Goal: Task Accomplishment & Management: Manage account settings

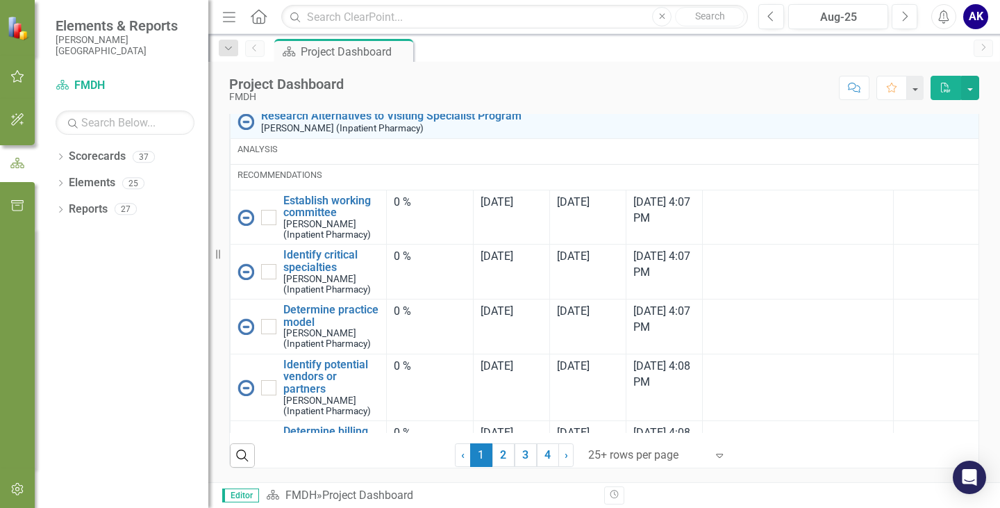
scroll to position [1084, 0]
click at [503, 455] on link "2" at bounding box center [503, 455] width 22 height 24
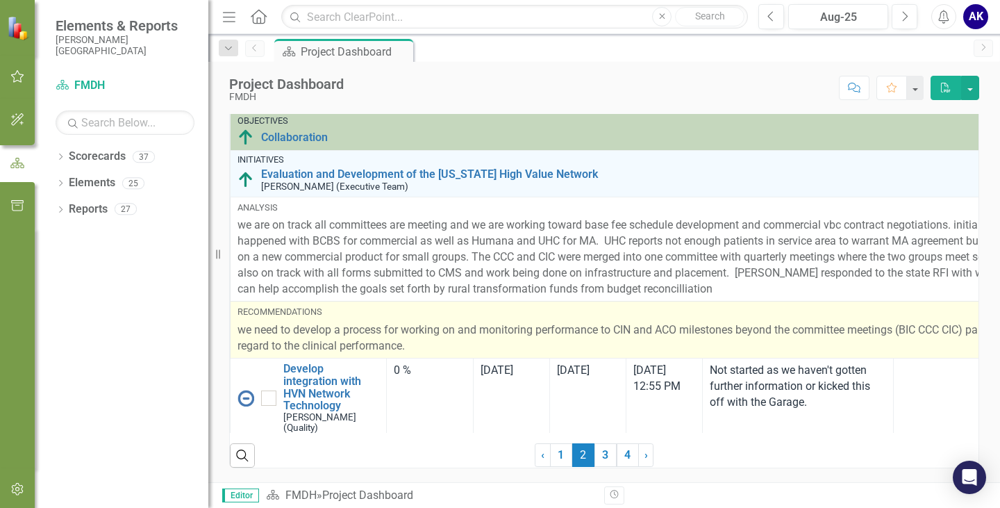
scroll to position [139, 0]
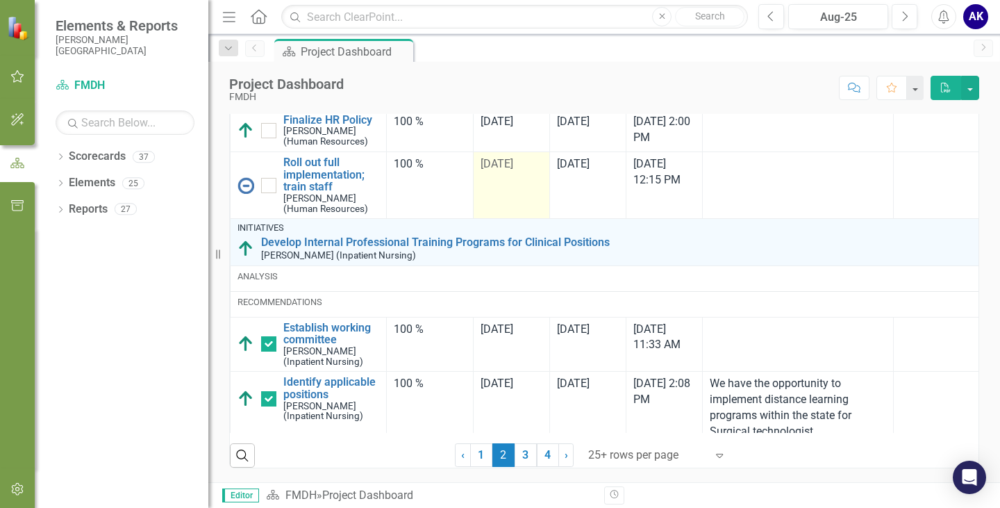
checkbox input "true"
checkbox input "false"
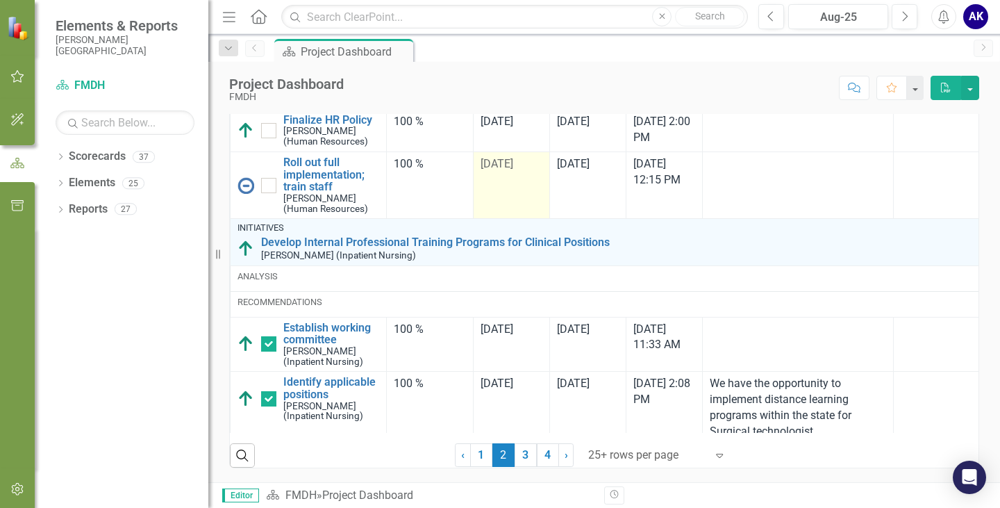
checkbox input "false"
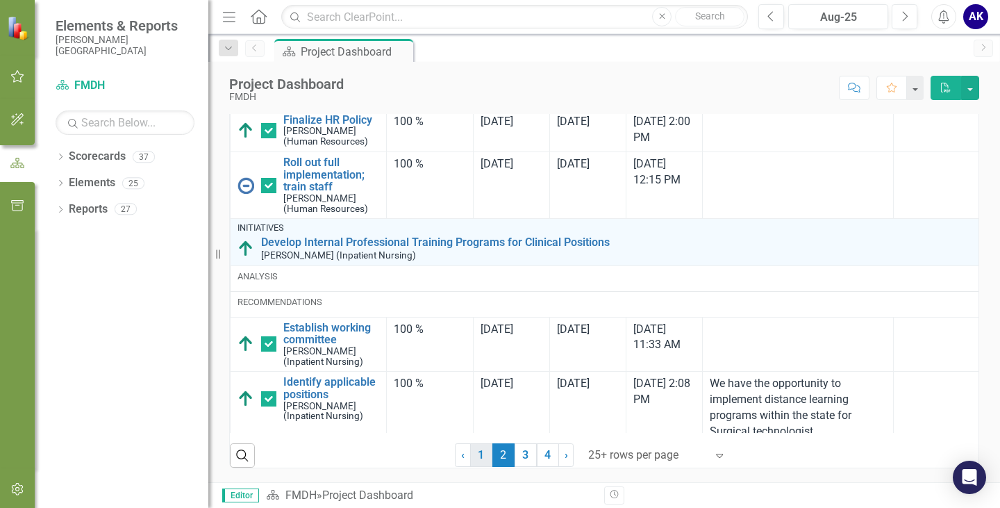
click at [476, 458] on link "1" at bounding box center [481, 455] width 22 height 24
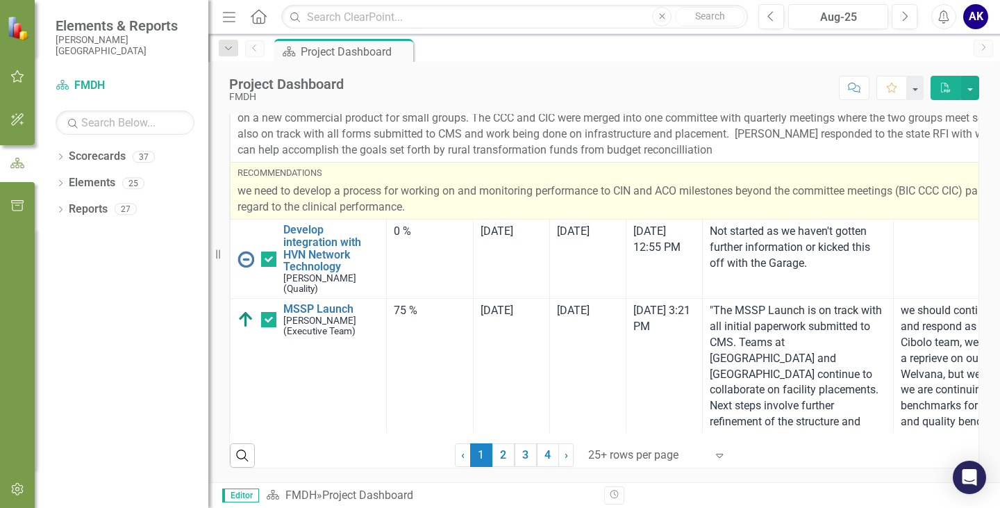
checkbox input "false"
checkbox input "true"
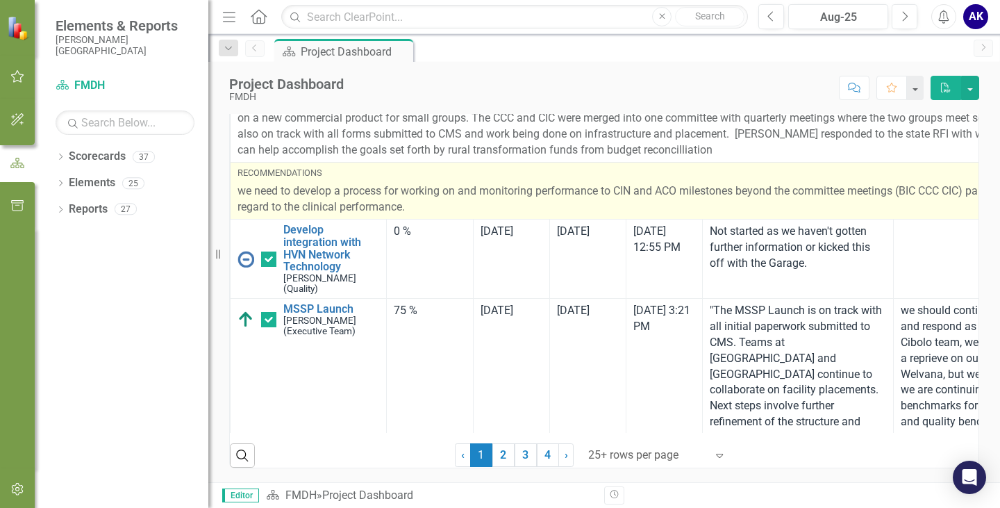
checkbox input "true"
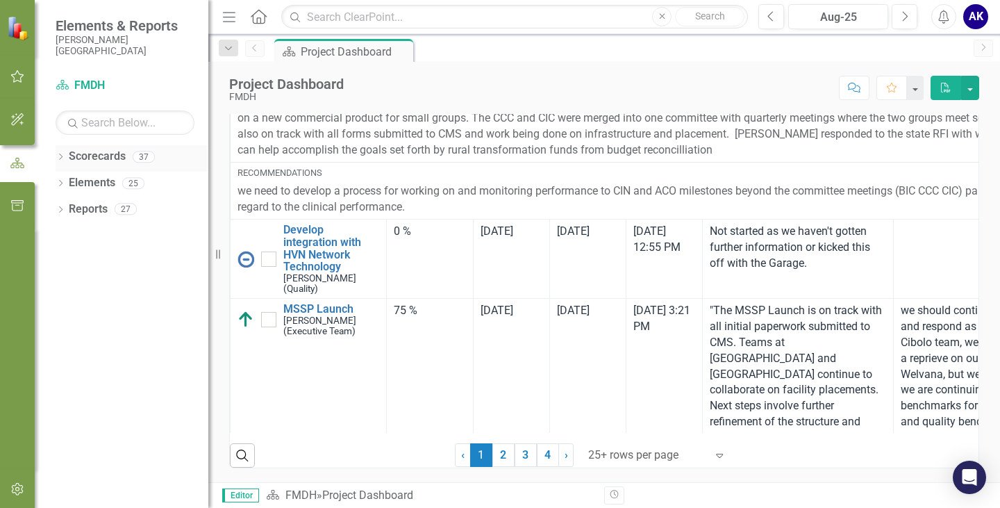
click at [60, 159] on icon at bounding box center [60, 156] width 3 height 6
click at [73, 181] on icon "Dropdown" at bounding box center [67, 182] width 10 height 8
click at [102, 213] on link "COO" at bounding box center [149, 209] width 118 height 16
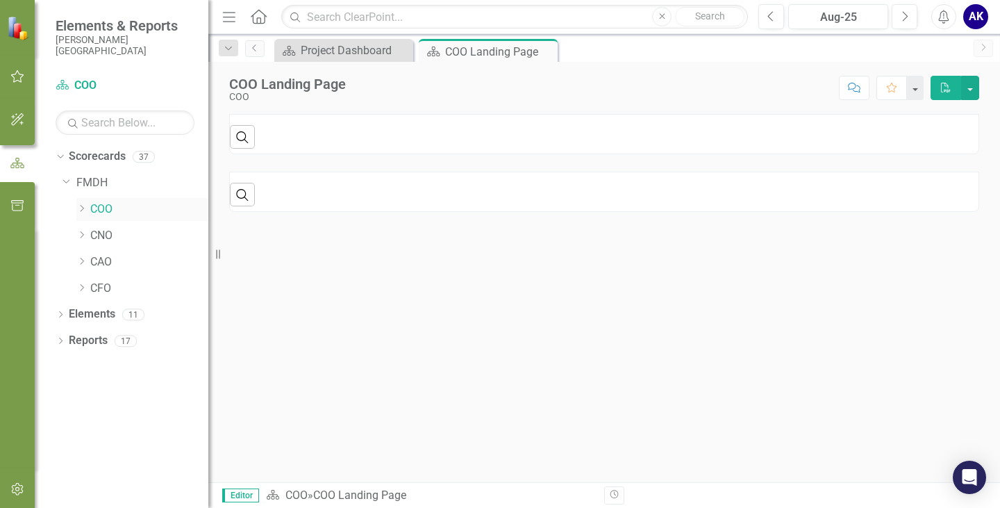
click at [78, 208] on icon "Dropdown" at bounding box center [81, 208] width 10 height 8
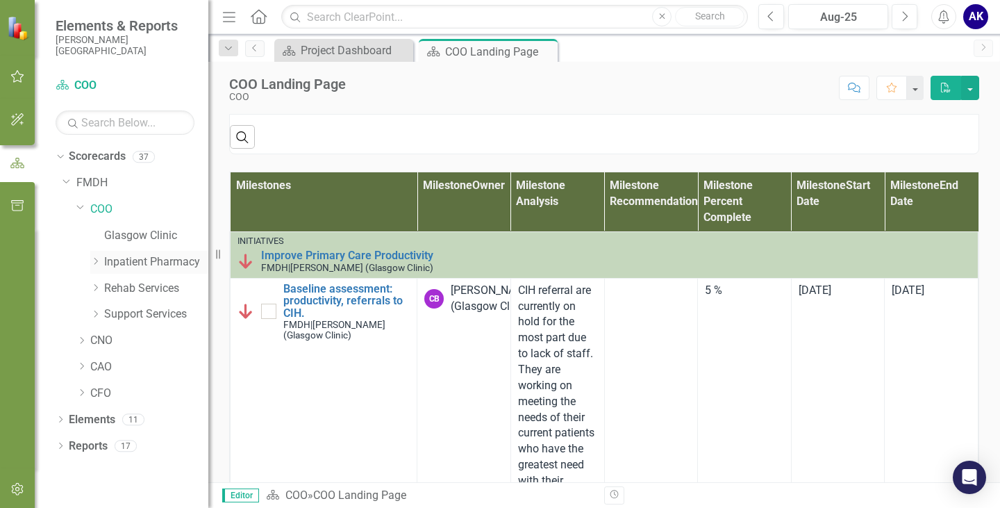
click at [103, 263] on div "Dropdown" at bounding box center [97, 262] width 14 height 12
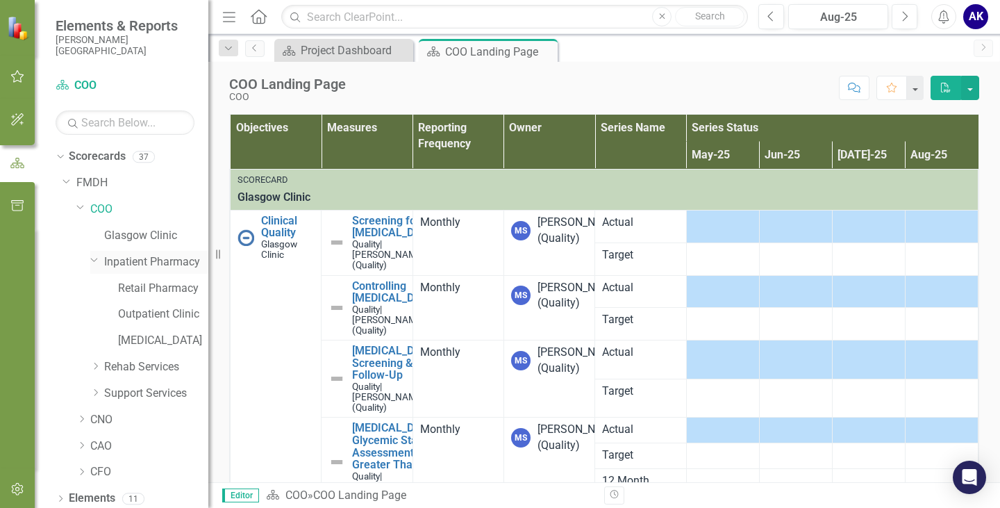
click at [175, 263] on link "Inpatient Pharmacy" at bounding box center [156, 262] width 104 height 16
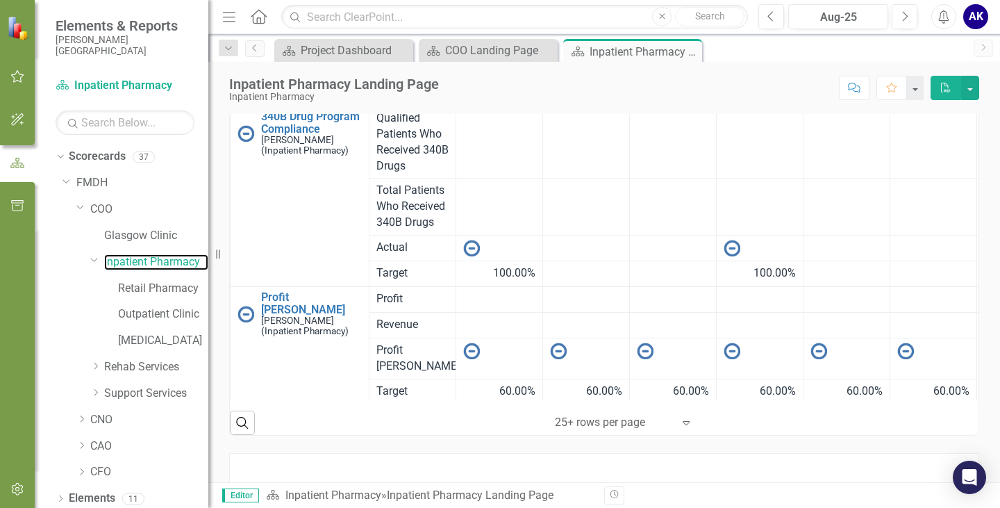
scroll to position [120, 0]
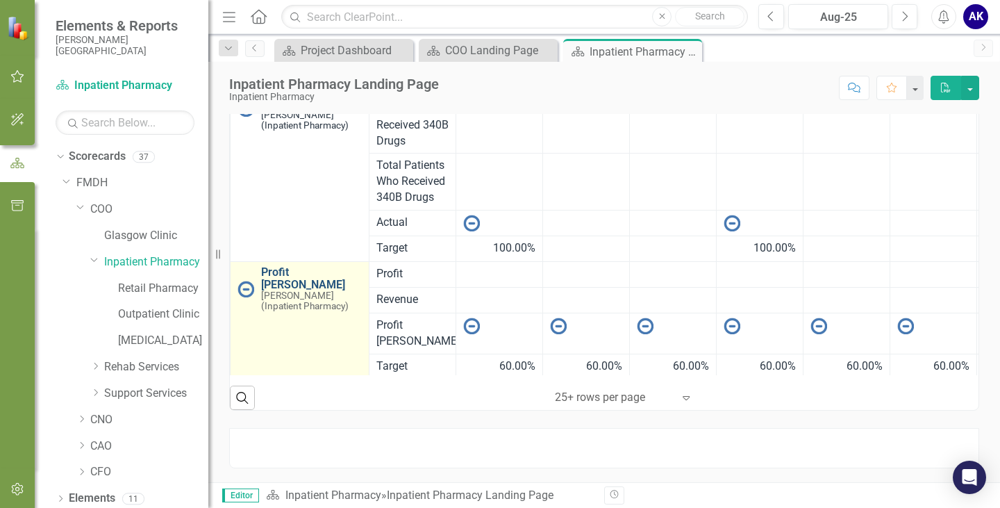
click at [285, 266] on link "Profit [PERSON_NAME]" at bounding box center [311, 278] width 101 height 24
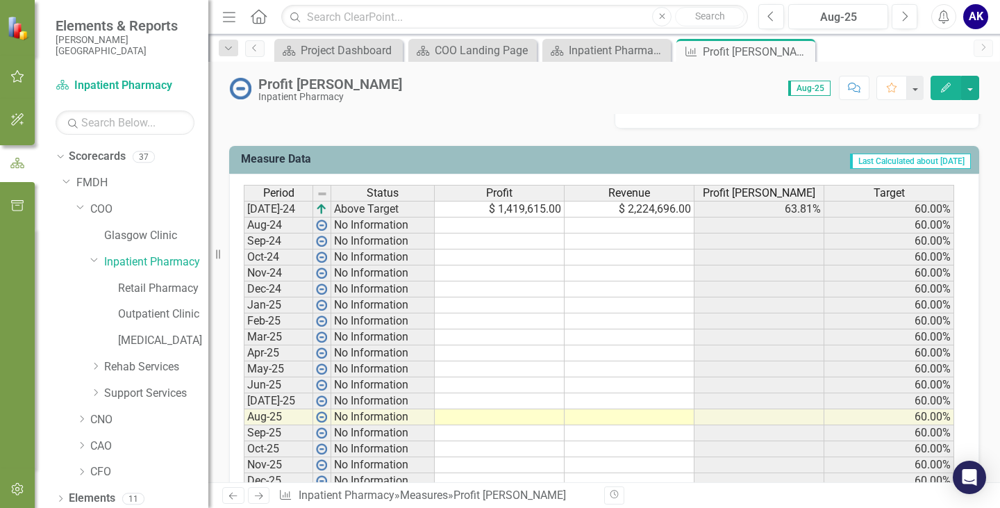
scroll to position [526, 0]
click at [538, 231] on td at bounding box center [500, 226] width 130 height 16
type textarea "f"
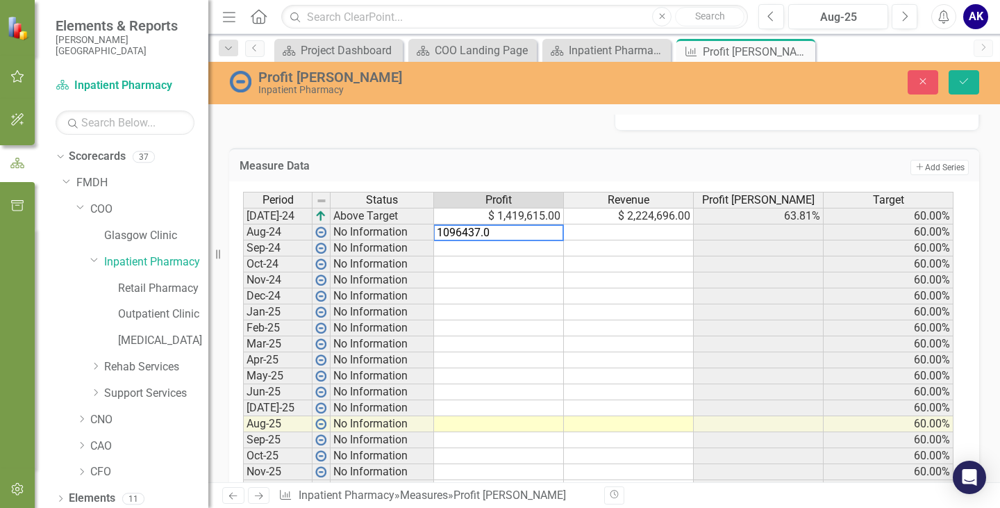
type textarea "1096437.00"
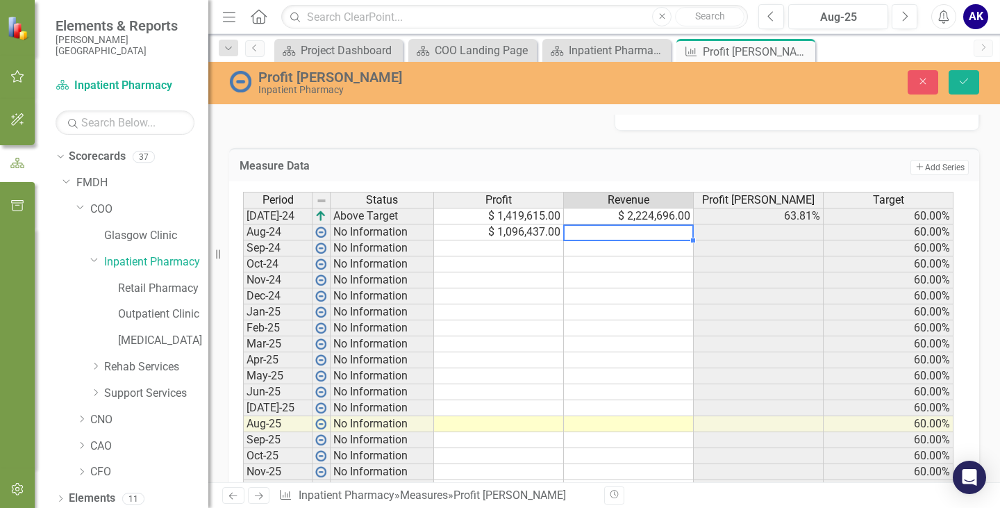
type textarea "7"
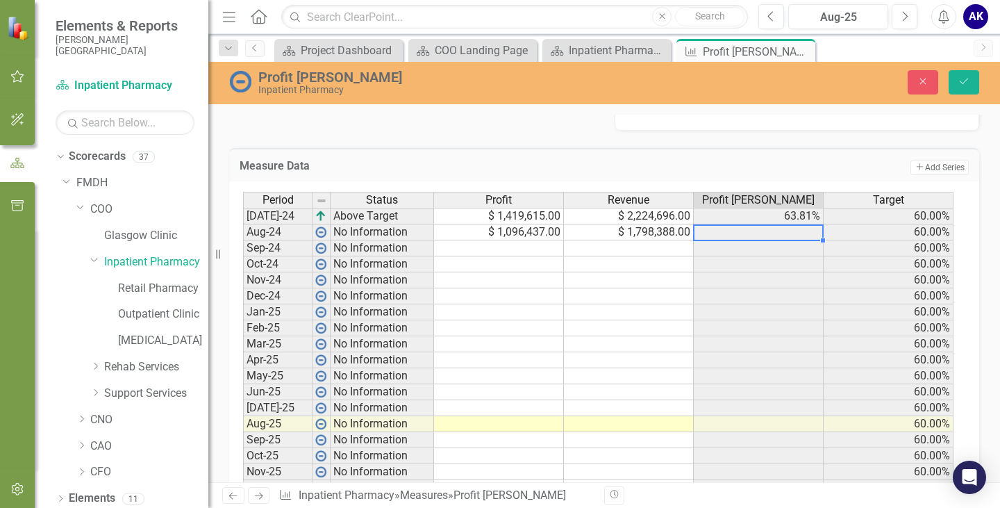
type textarea "1798388.00"
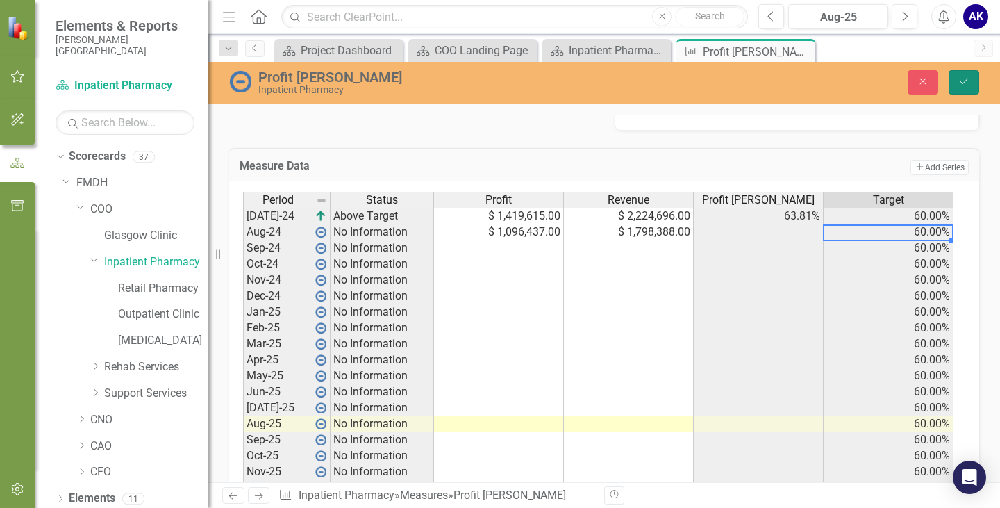
click at [957, 82] on button "Save" at bounding box center [964, 82] width 31 height 24
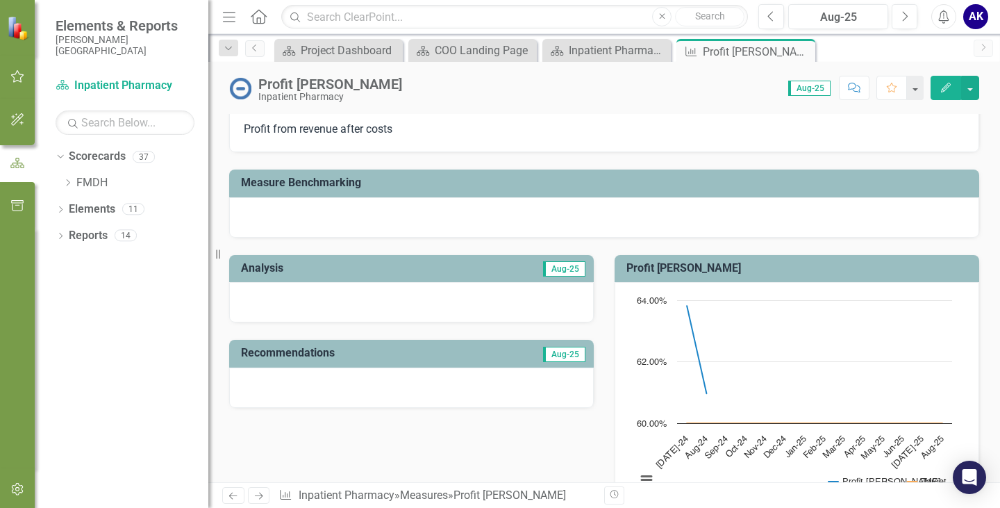
scroll to position [0, 0]
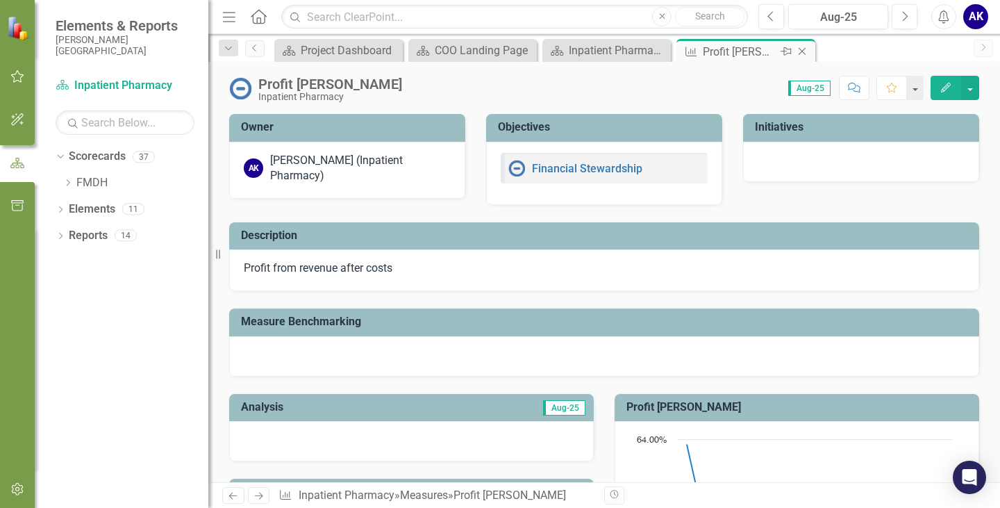
click at [803, 49] on icon "Close" at bounding box center [802, 51] width 14 height 11
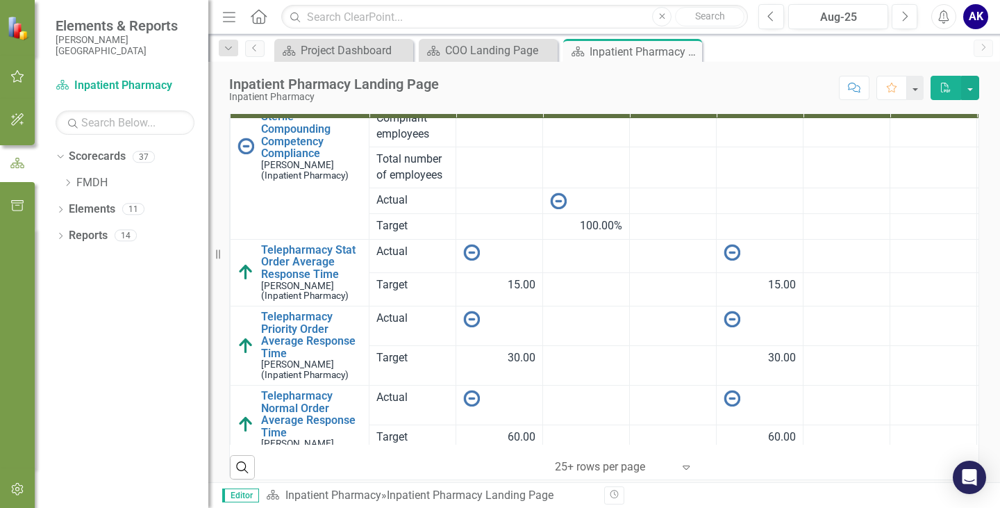
scroll to position [438, 0]
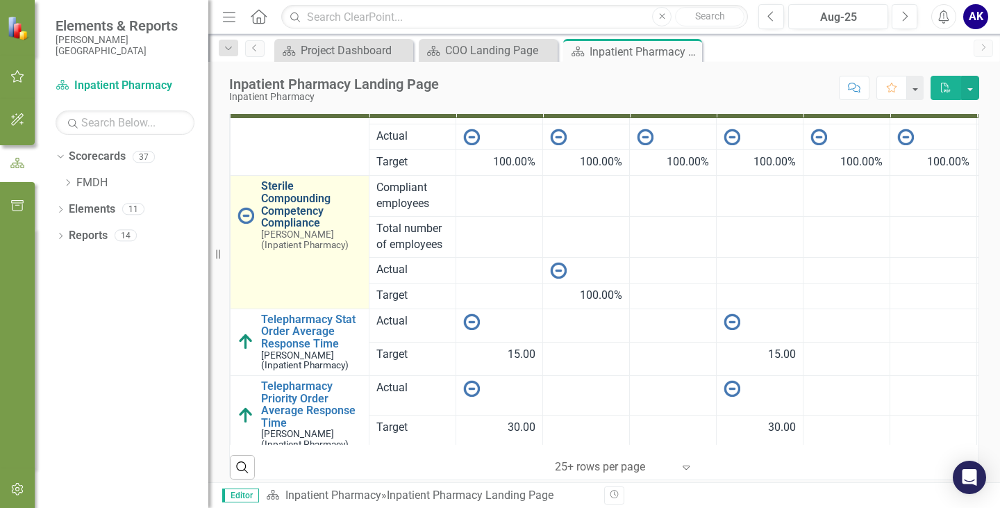
click at [301, 218] on link "Sterile Compounding Competency Compliance" at bounding box center [311, 204] width 101 height 49
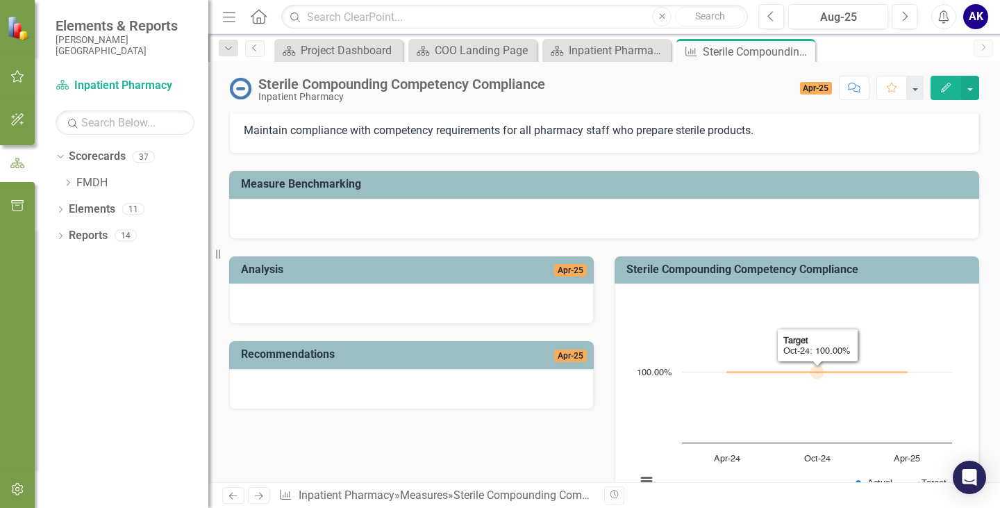
scroll to position [139, 0]
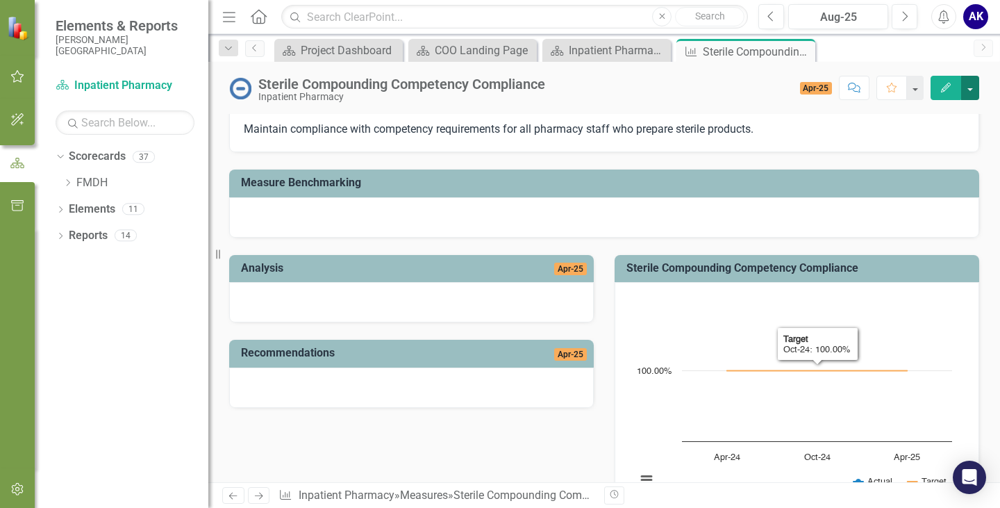
click at [967, 95] on button "button" at bounding box center [970, 88] width 18 height 24
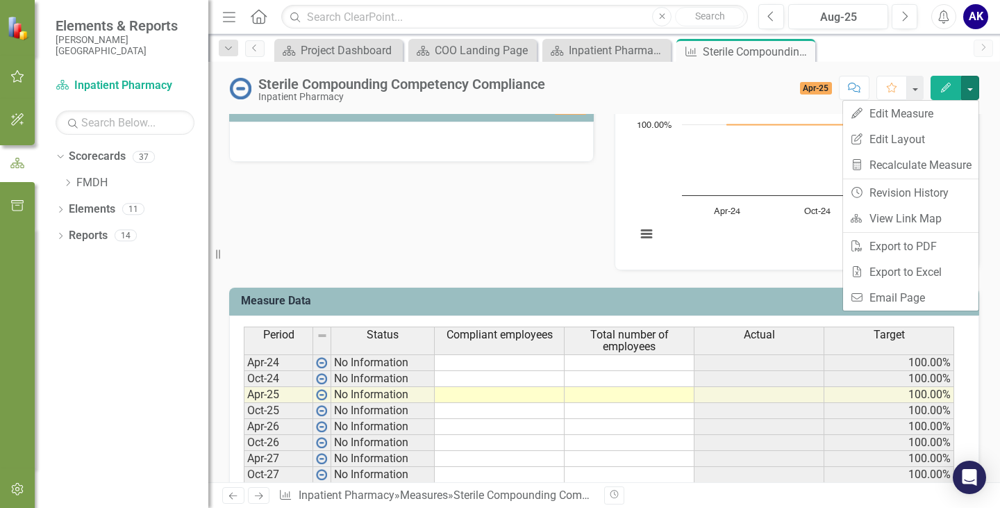
scroll to position [417, 0]
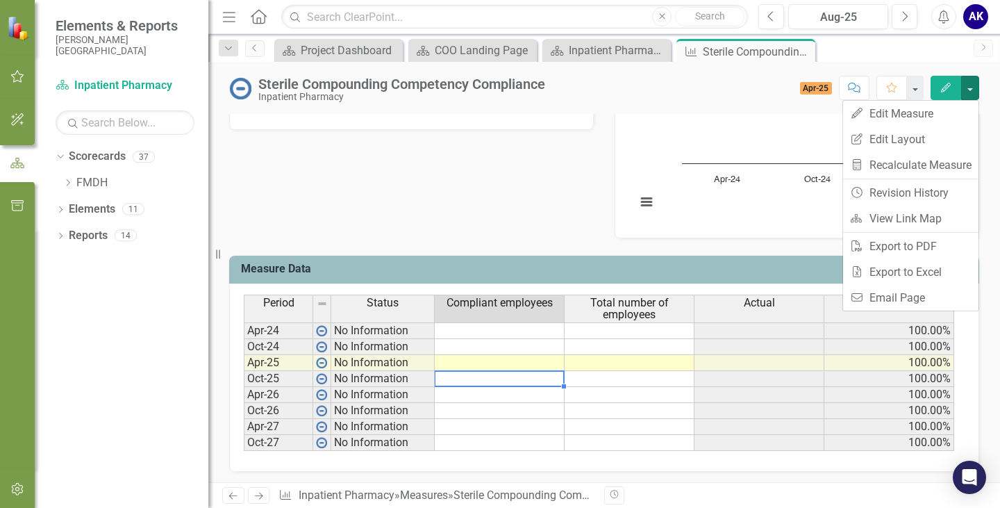
click at [514, 380] on td at bounding box center [500, 379] width 130 height 16
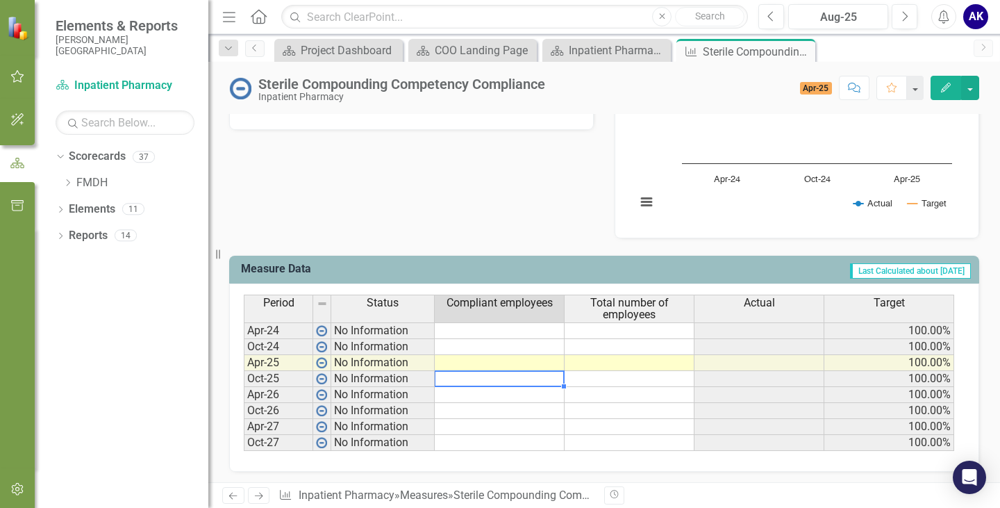
click at [514, 380] on td at bounding box center [500, 379] width 130 height 16
type textarea "6"
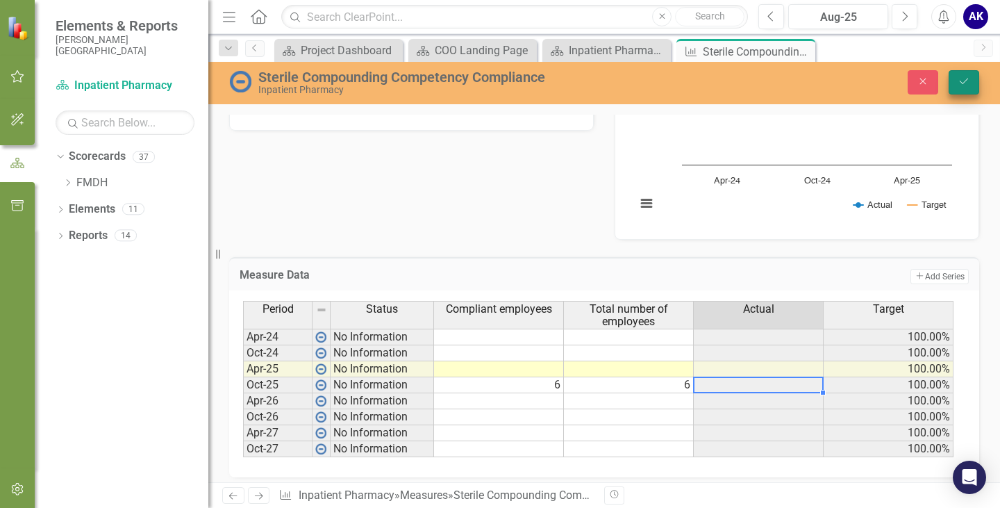
type textarea "6"
click at [962, 84] on icon "Save" at bounding box center [964, 81] width 12 height 10
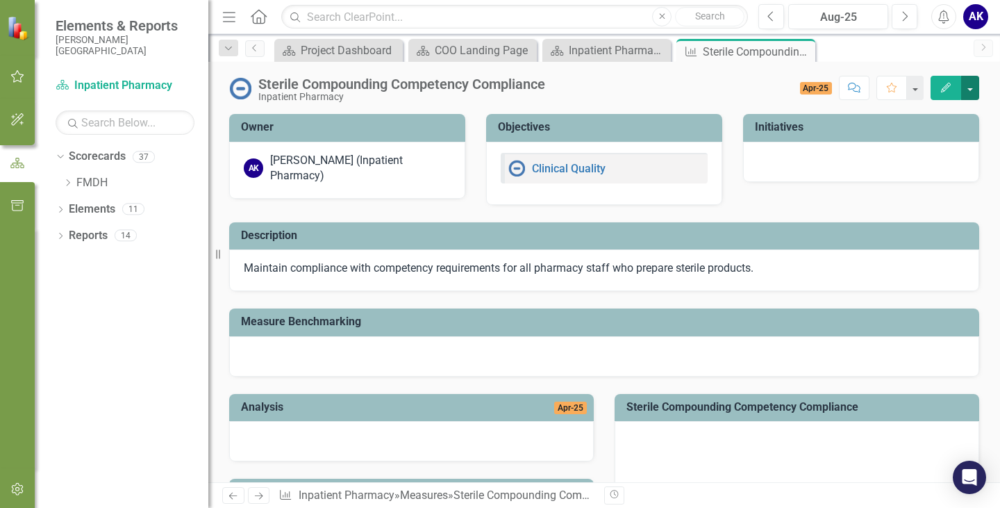
click at [968, 85] on button "button" at bounding box center [970, 88] width 18 height 24
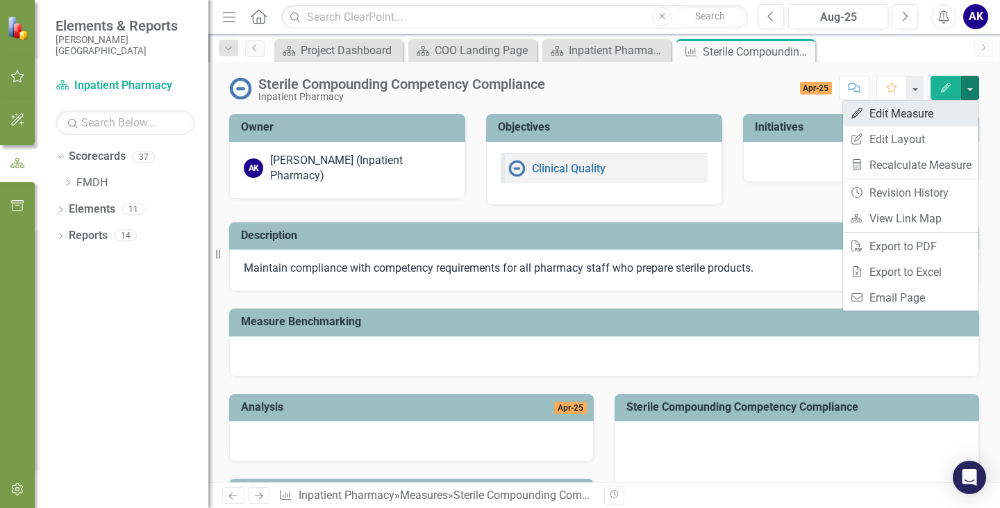
click at [921, 117] on link "Edit Edit Measure" at bounding box center [910, 114] width 135 height 26
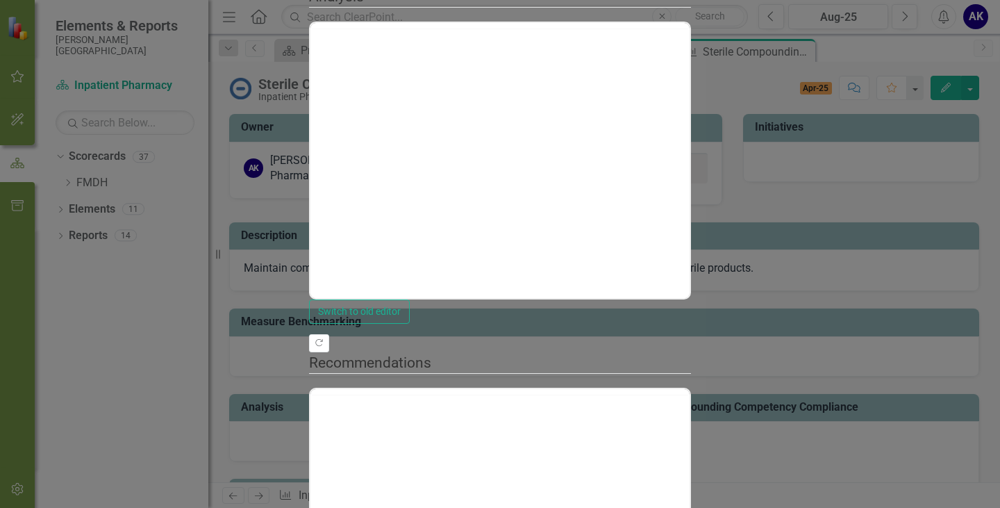
scroll to position [0, 0]
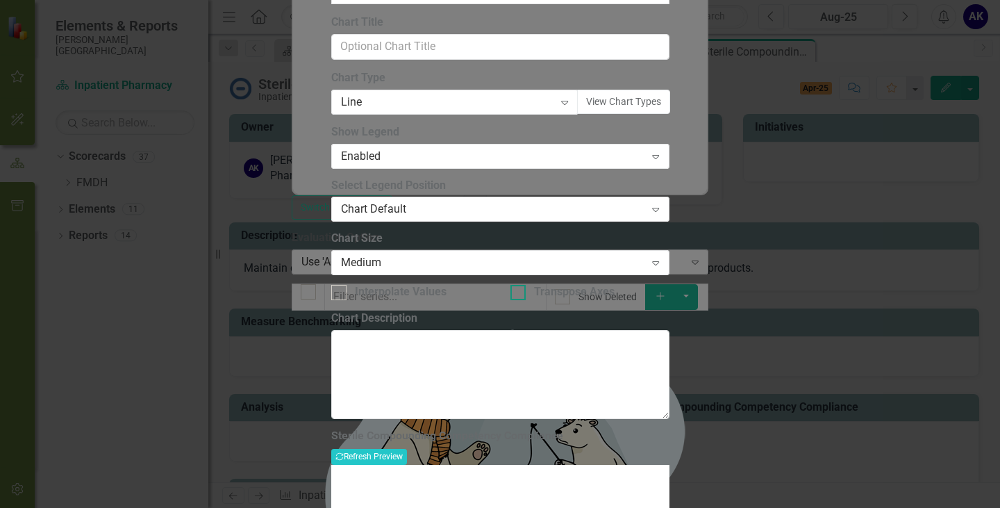
scroll to position [106, 0]
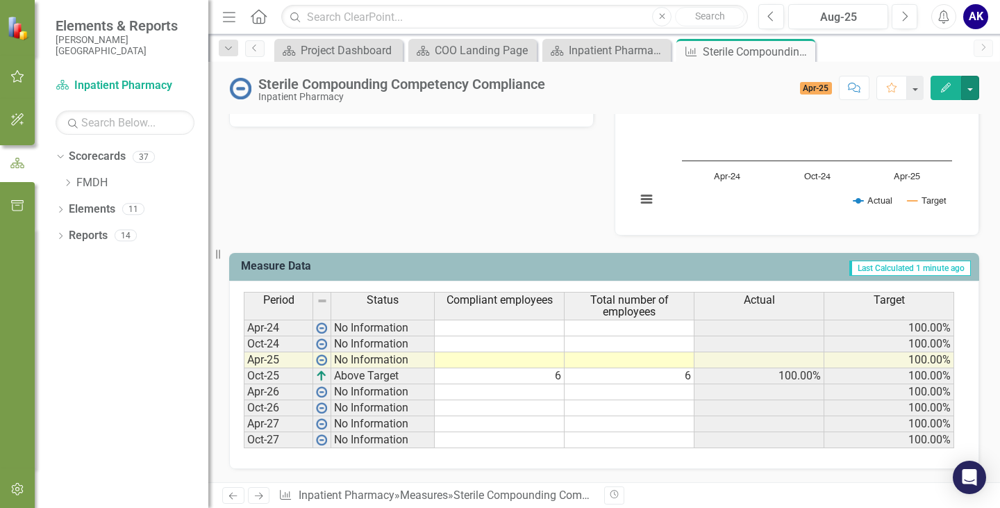
scroll to position [420, 0]
click at [525, 324] on td at bounding box center [500, 327] width 130 height 17
type textarea "6"
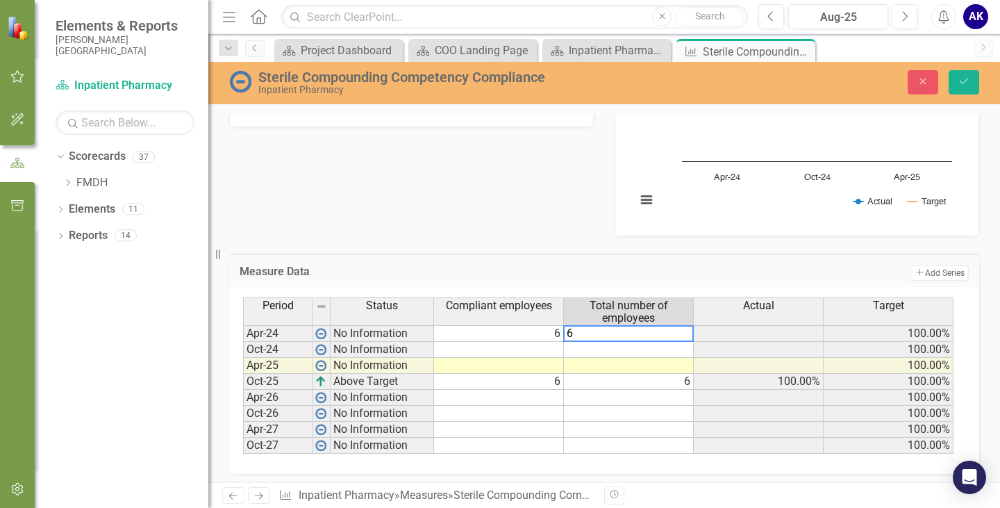
type textarea "6"
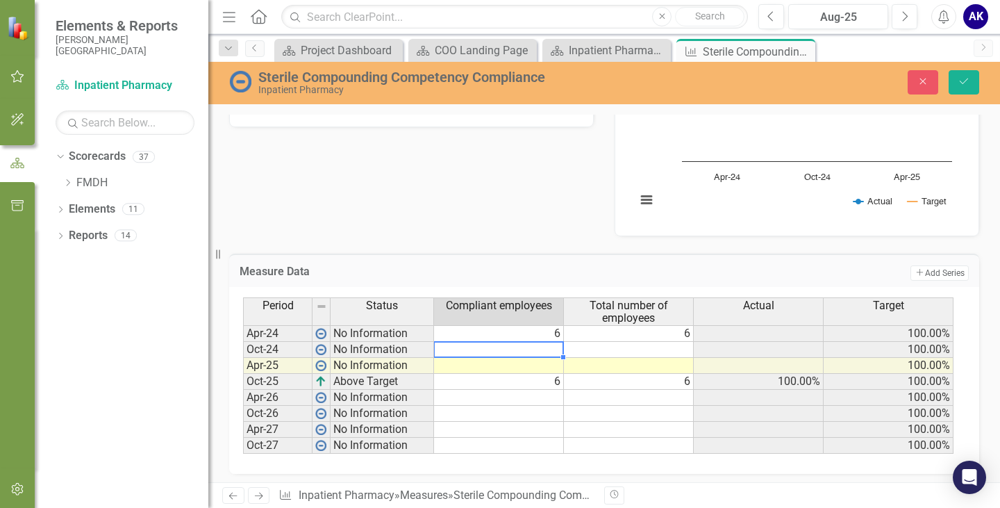
click at [540, 346] on td at bounding box center [499, 350] width 130 height 16
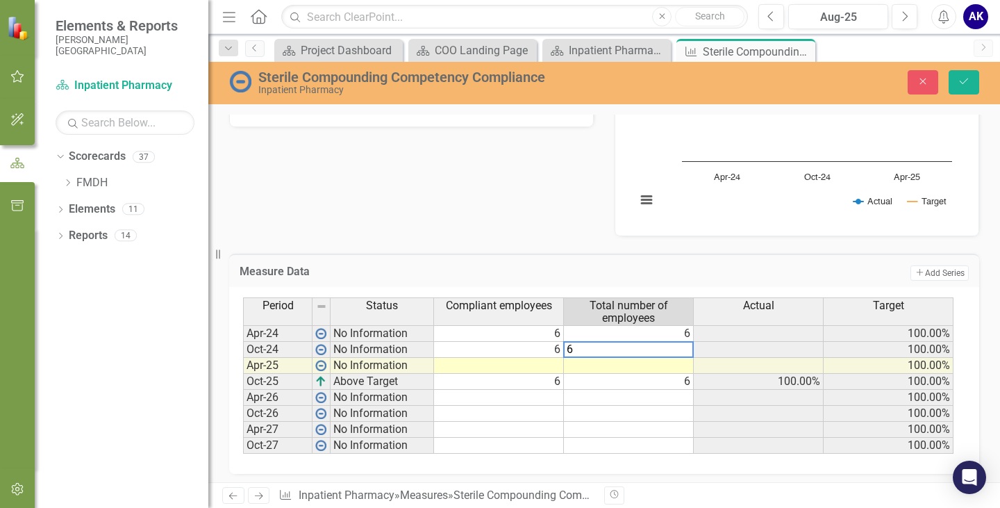
type textarea "6"
click at [243, 372] on div "Period Status Compliant employees Total number of employees Actual Target Apr-2…" at bounding box center [243, 375] width 0 height 156
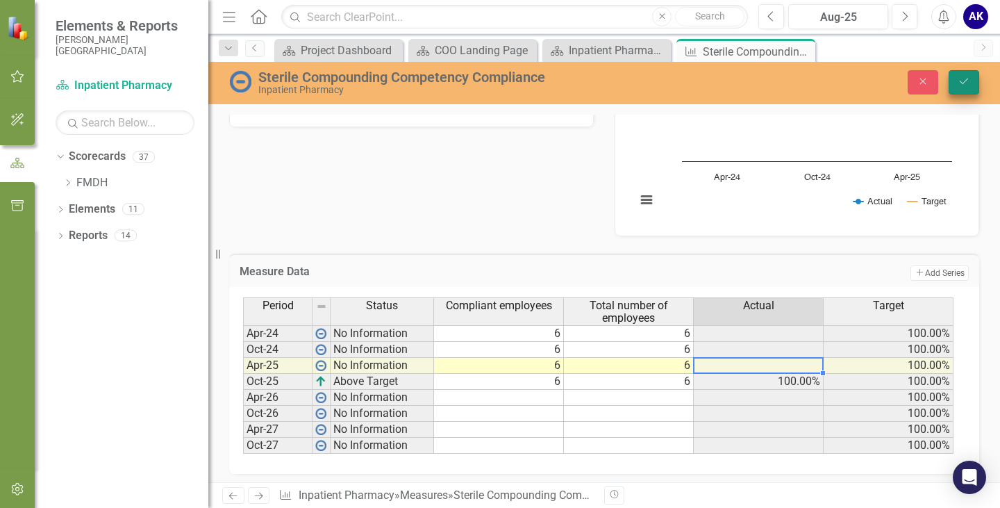
type textarea "6"
click at [960, 86] on icon "Save" at bounding box center [964, 81] width 12 height 10
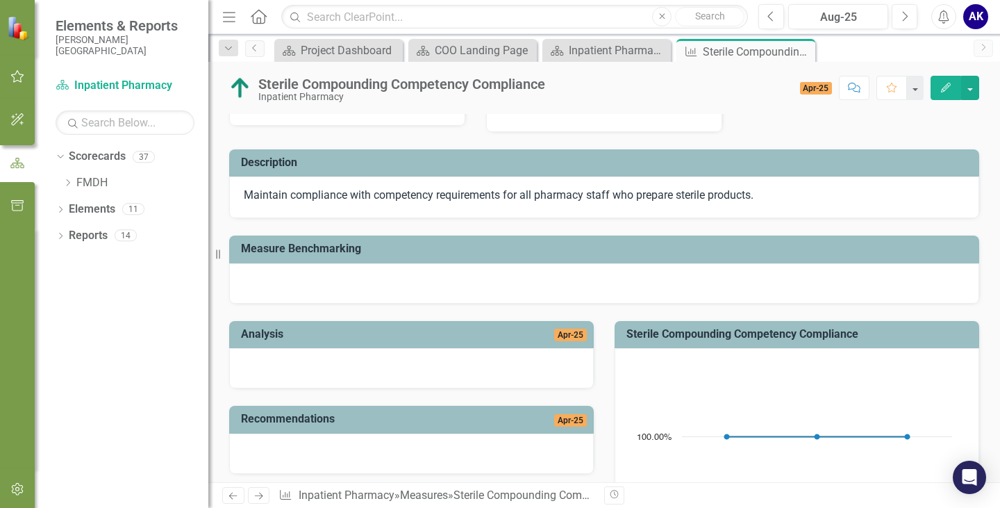
scroll to position [0, 0]
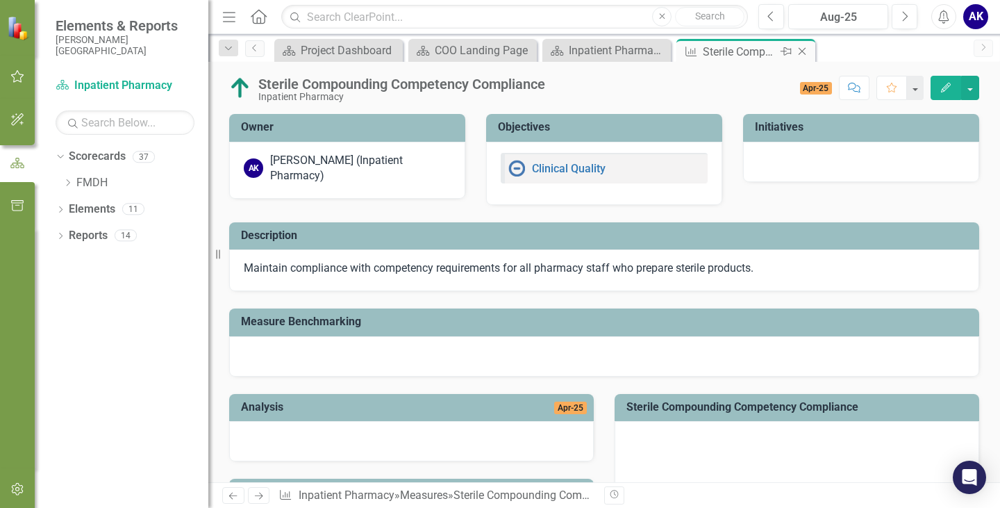
click at [803, 53] on icon at bounding box center [803, 52] width 8 height 8
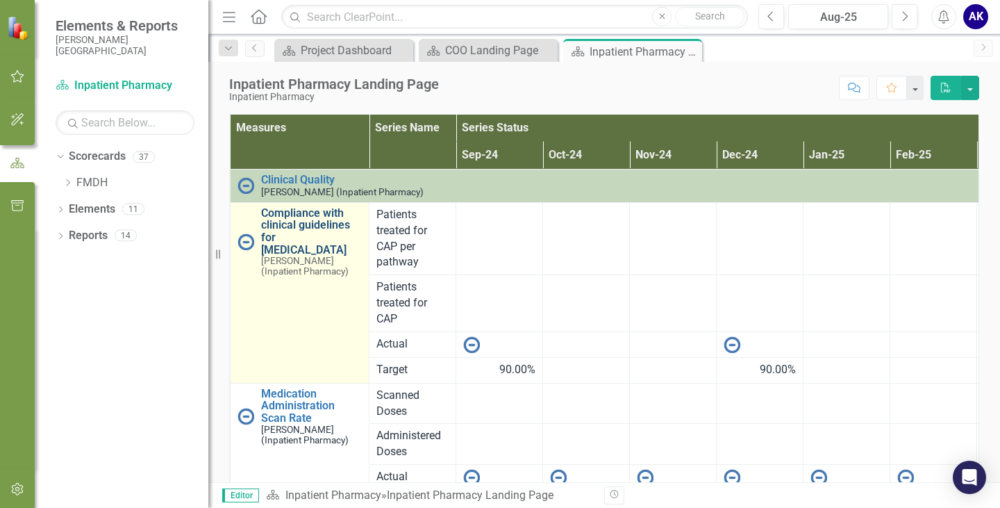
click at [304, 236] on link "Compliance with clinical guidelines for [MEDICAL_DATA]" at bounding box center [311, 231] width 101 height 49
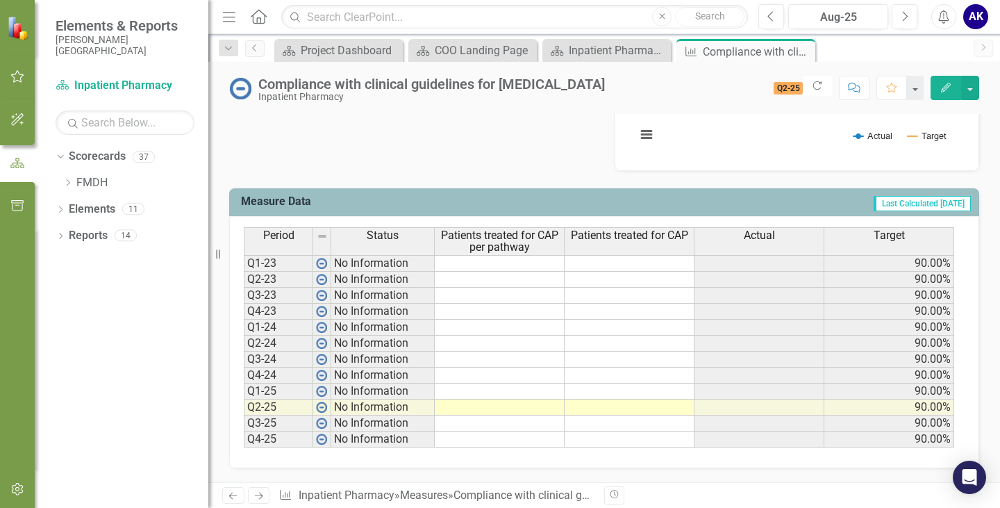
scroll to position [496, 0]
click at [479, 279] on td at bounding box center [500, 280] width 130 height 16
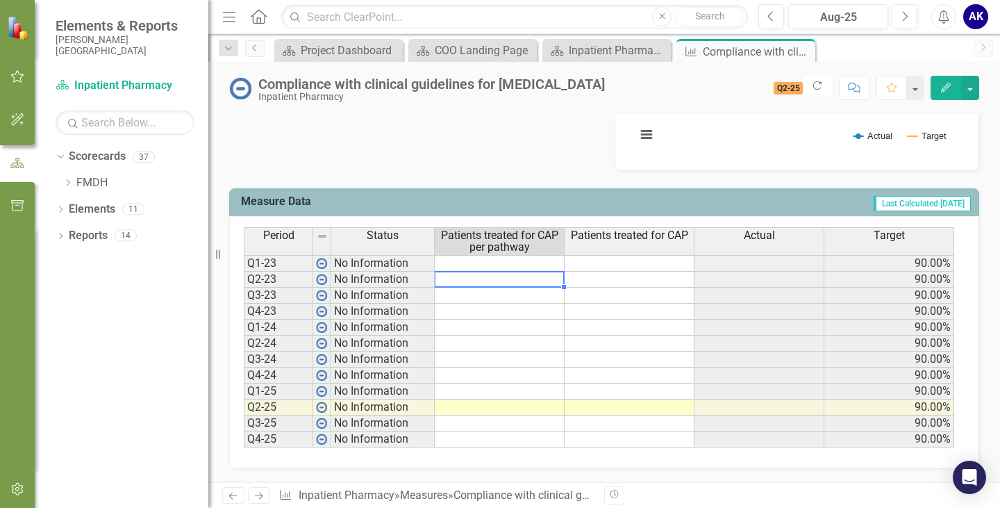
type textarea "16"
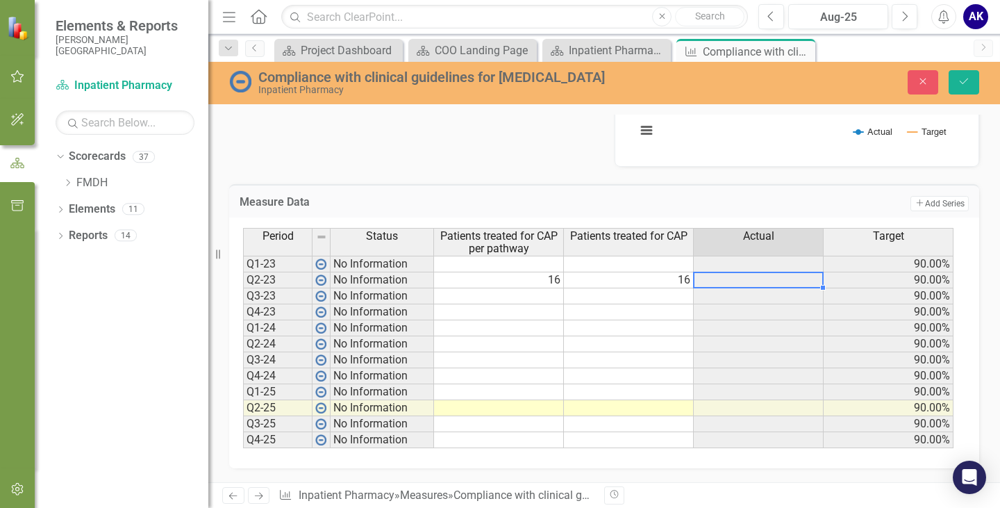
click at [503, 304] on td at bounding box center [499, 296] width 130 height 16
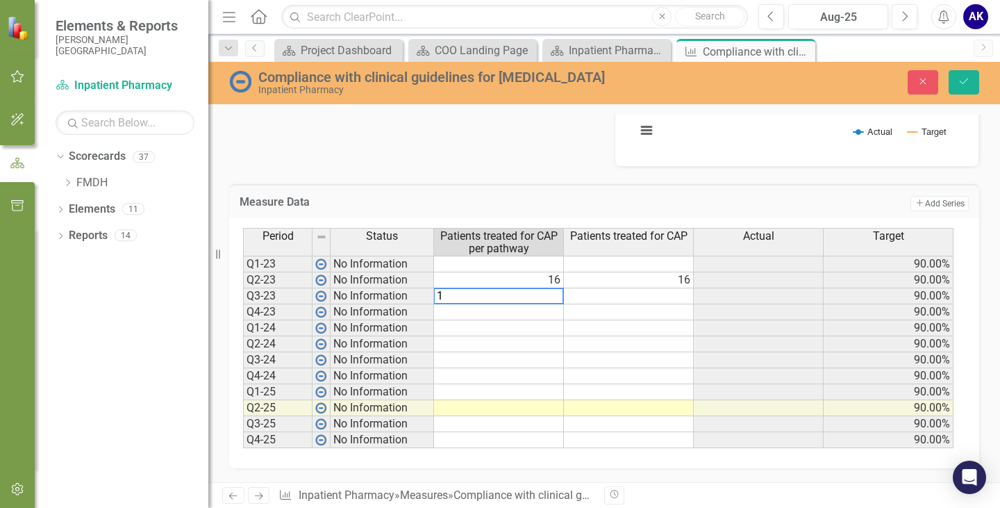
type textarea "18"
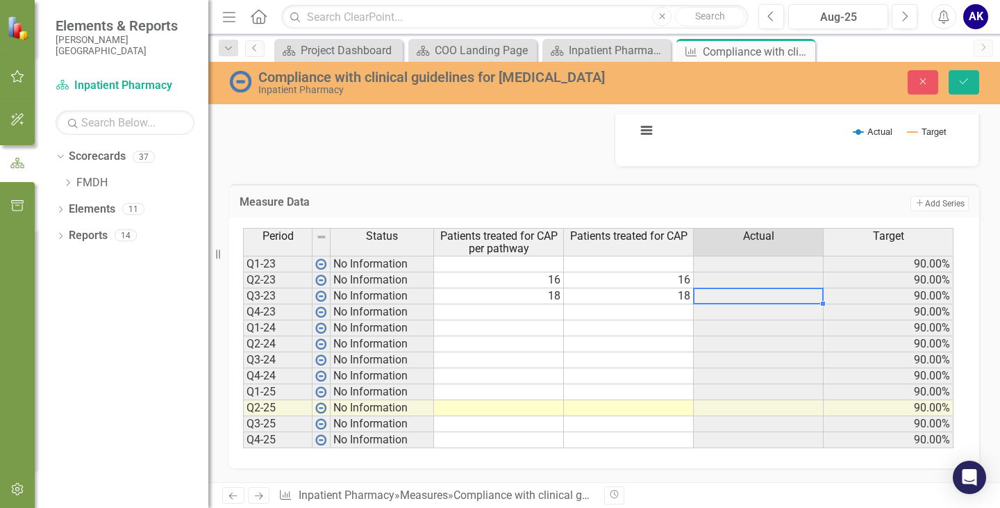
click at [526, 320] on td at bounding box center [499, 312] width 130 height 16
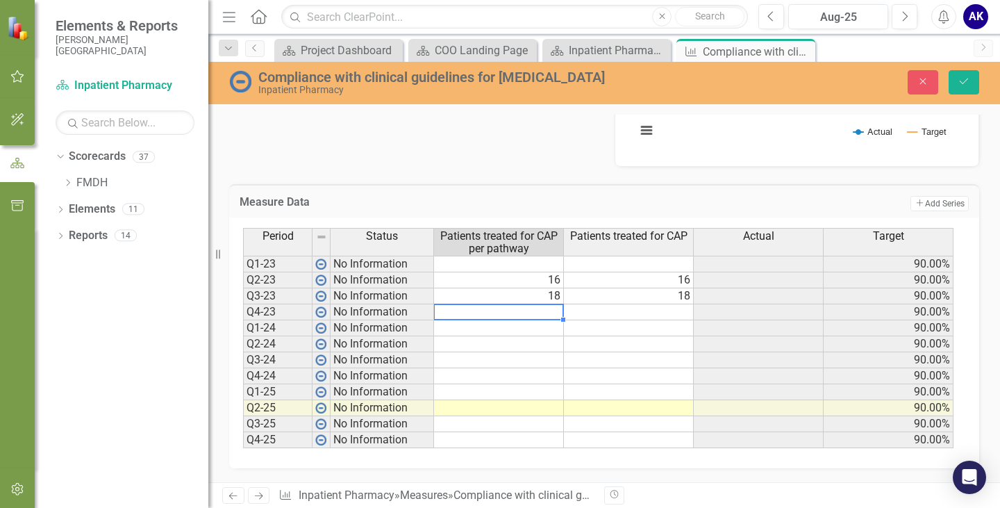
type textarea "12"
click at [546, 335] on td at bounding box center [499, 328] width 130 height 16
type textarea "16"
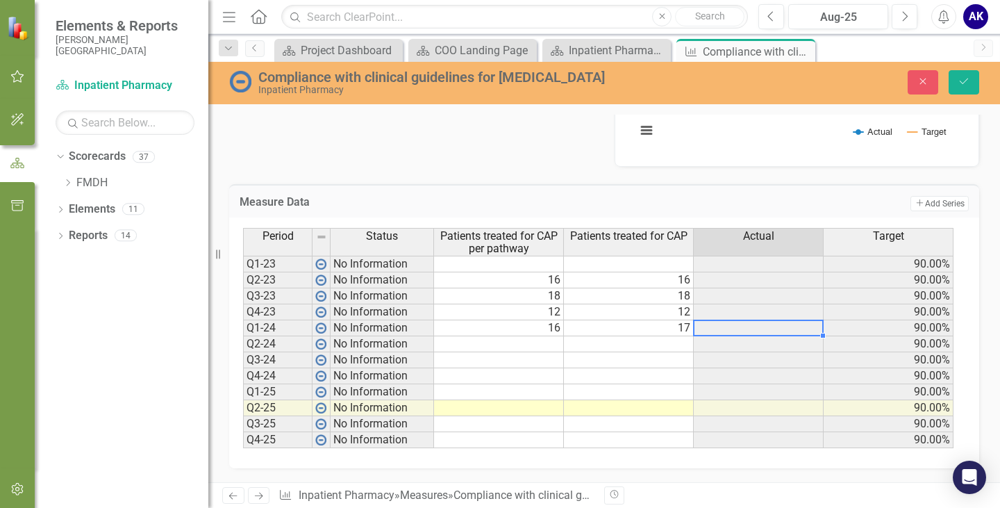
click at [556, 350] on td at bounding box center [499, 344] width 130 height 16
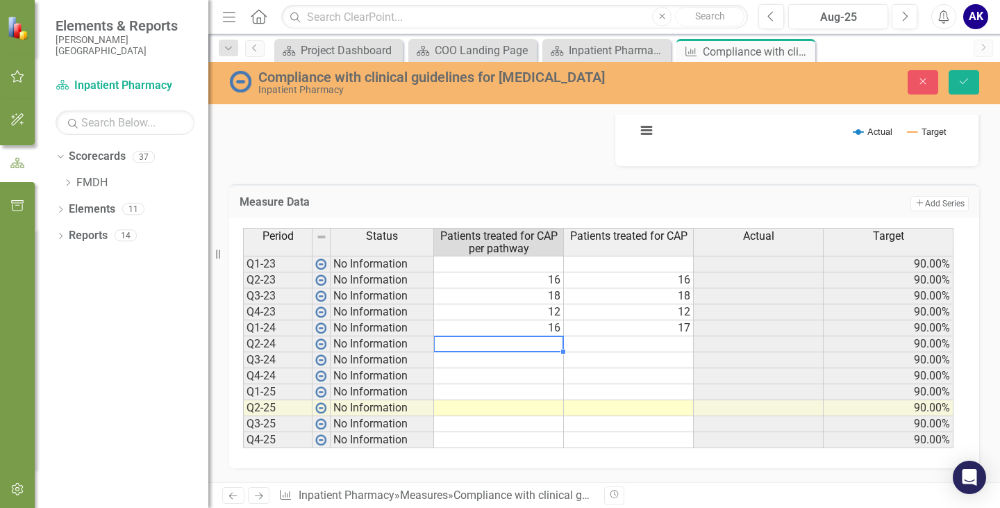
type textarea "8"
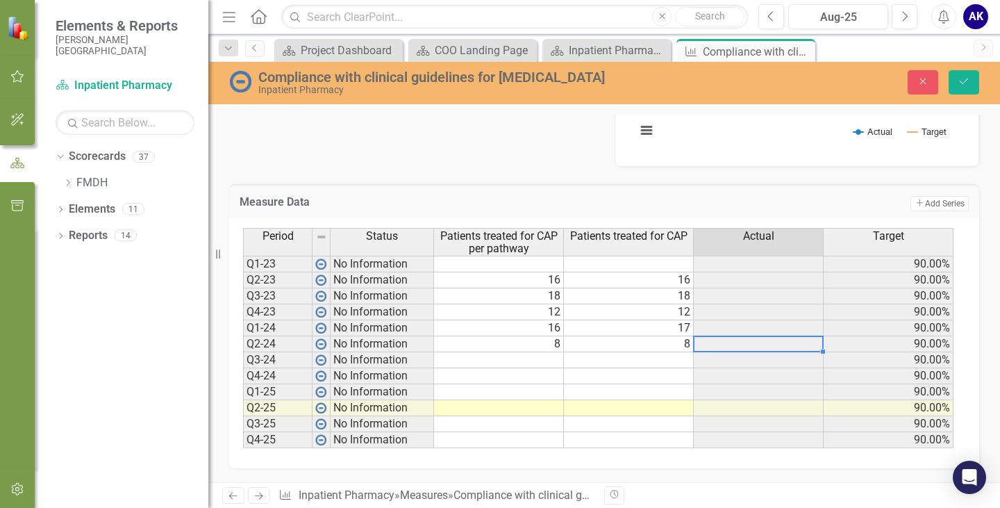
click at [243, 358] on div "Period Status Patients treated for CAP per pathway Patients treated for CAP Act…" at bounding box center [243, 338] width 0 height 220
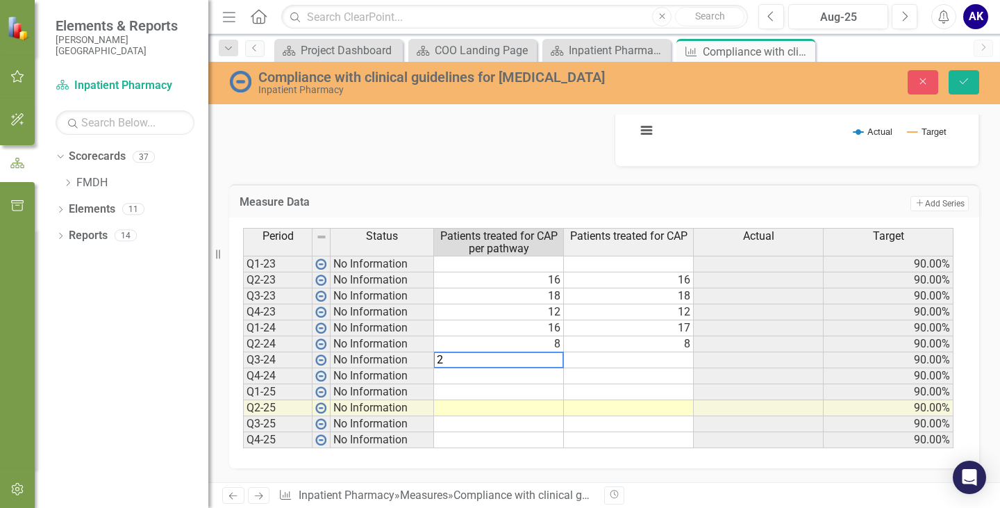
type textarea "29"
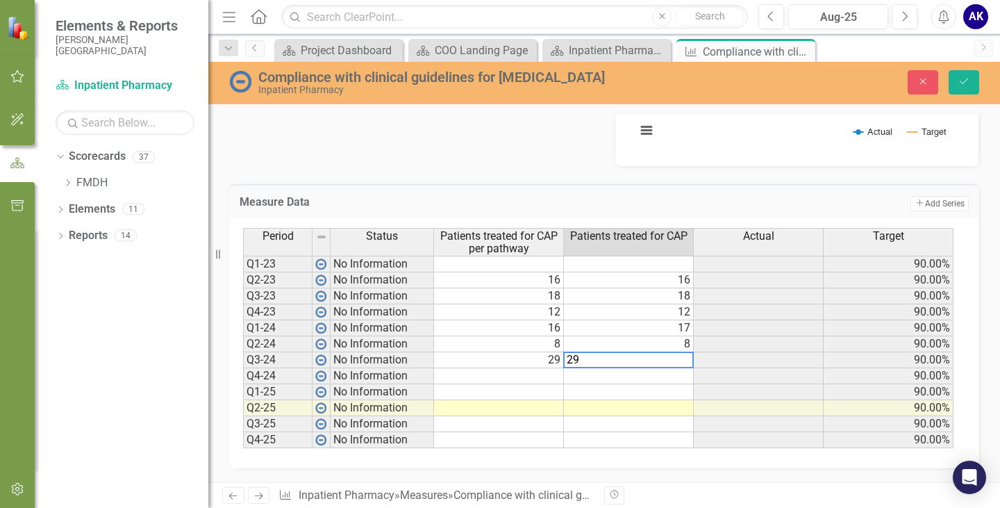
click at [551, 381] on td at bounding box center [499, 376] width 130 height 16
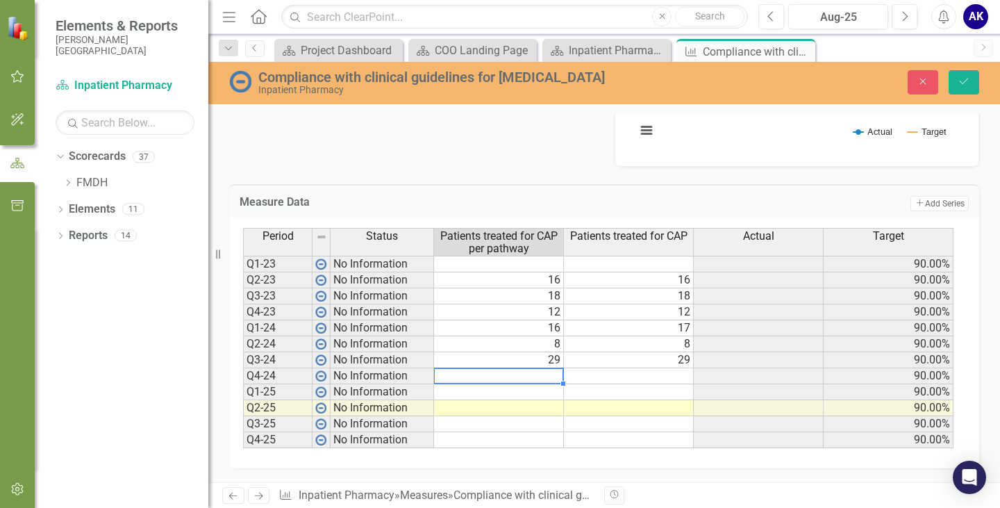
type textarea "15"
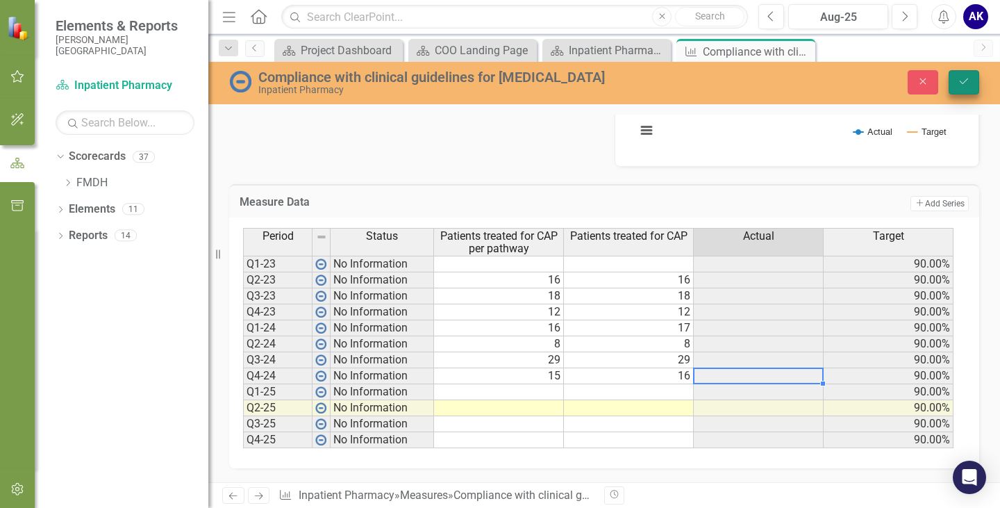
type textarea "16"
click at [956, 83] on button "Save" at bounding box center [964, 82] width 31 height 24
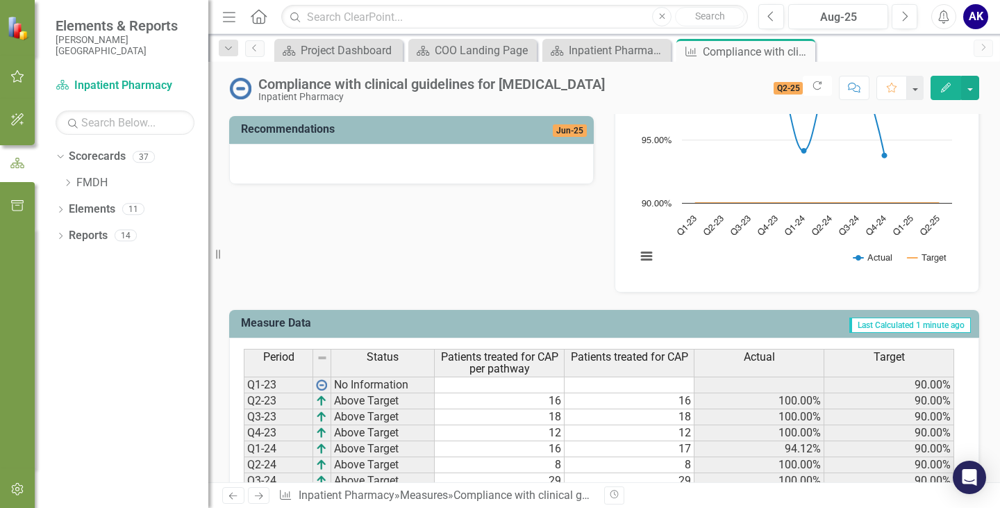
scroll to position [357, 0]
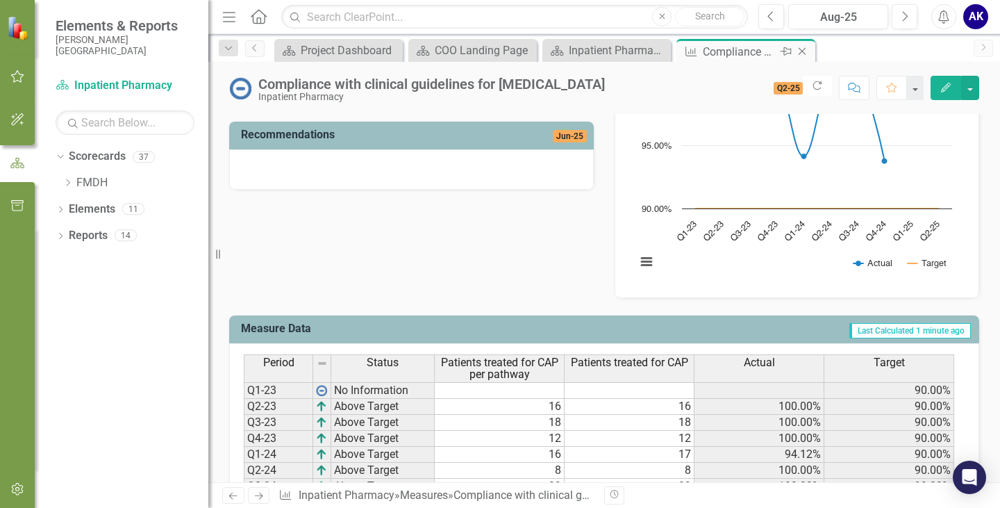
click at [803, 53] on icon "Close" at bounding box center [802, 51] width 14 height 11
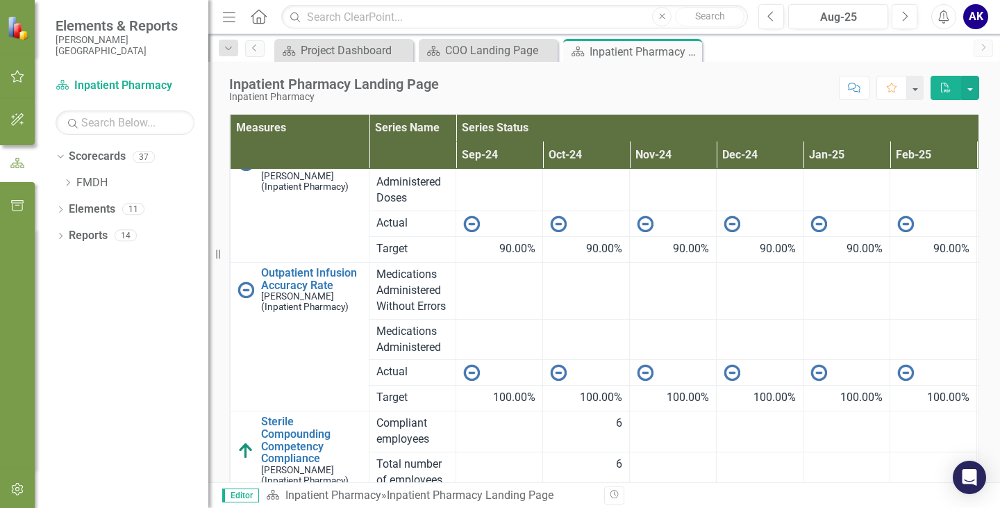
scroll to position [278, 0]
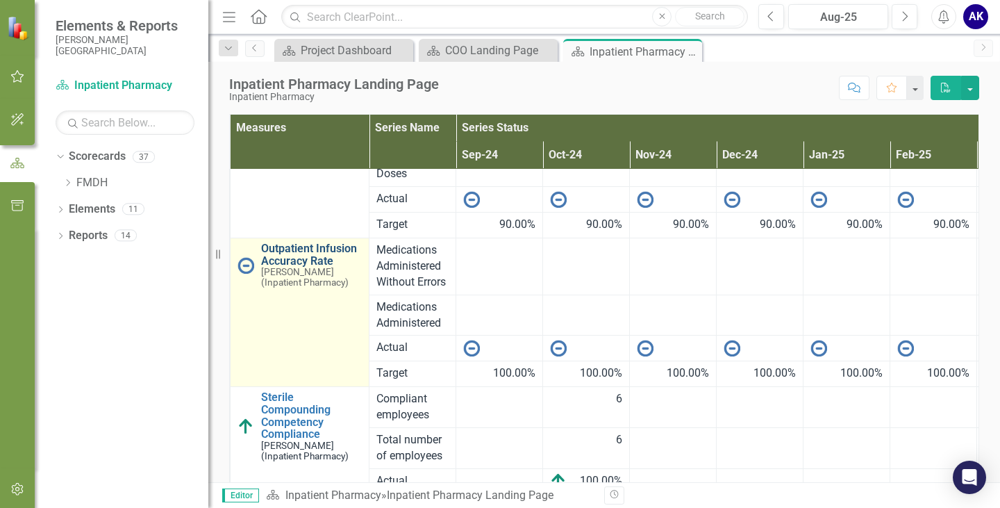
click at [302, 258] on link "Outpatient Infusion Accuracy Rate" at bounding box center [311, 254] width 101 height 24
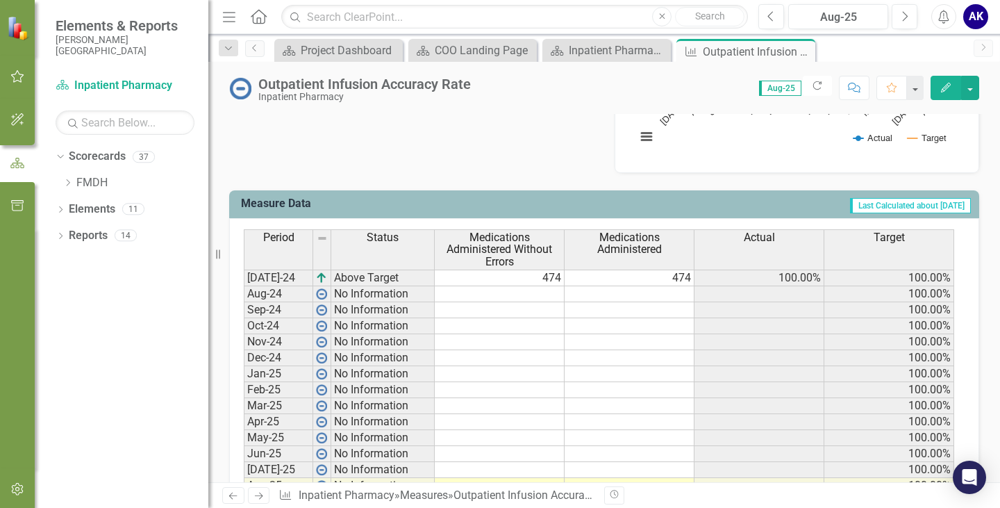
scroll to position [486, 0]
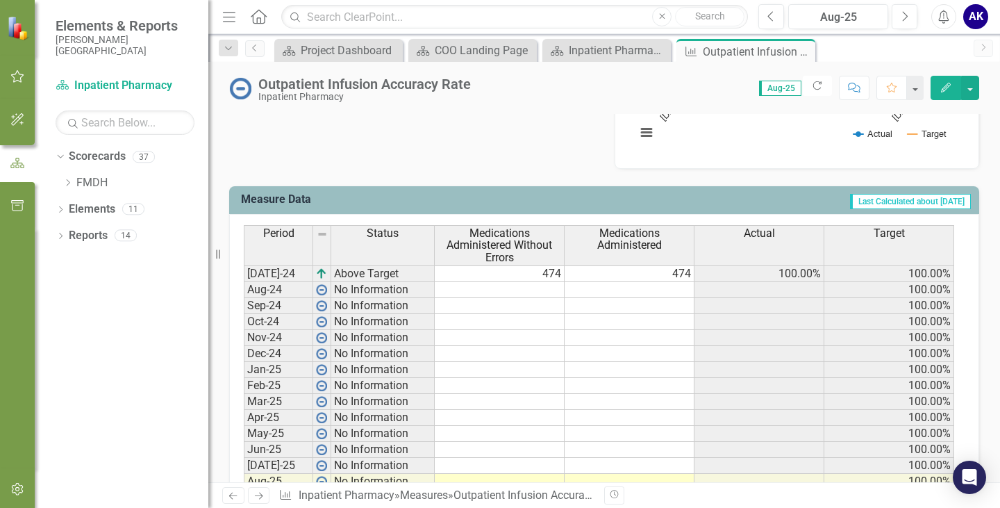
click at [664, 292] on td at bounding box center [630, 290] width 130 height 16
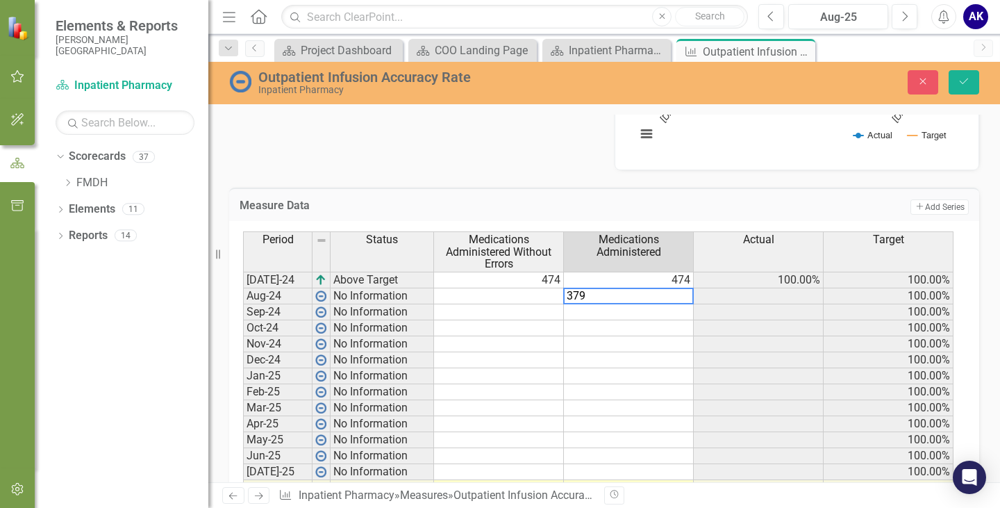
click at [544, 299] on td at bounding box center [499, 296] width 130 height 16
type textarea "379"
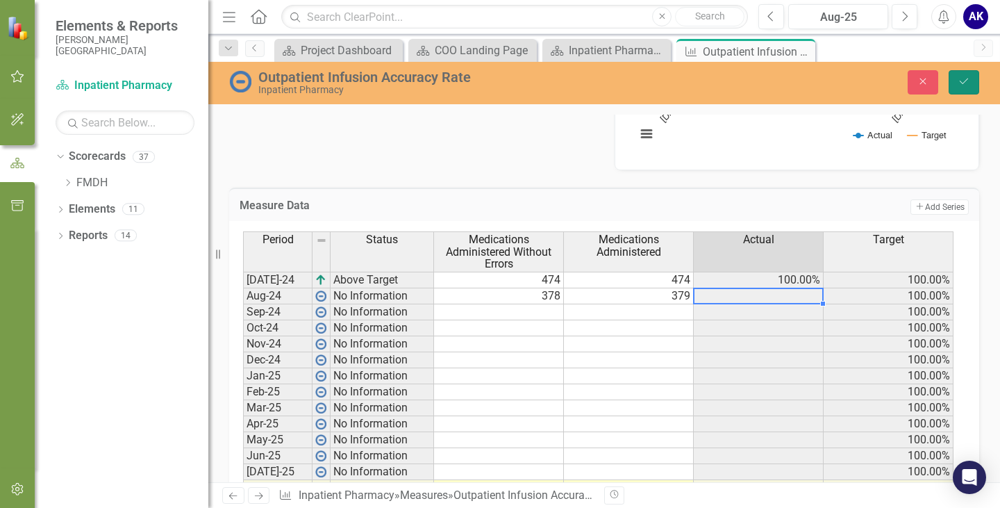
click at [968, 82] on icon "Save" at bounding box center [964, 81] width 12 height 10
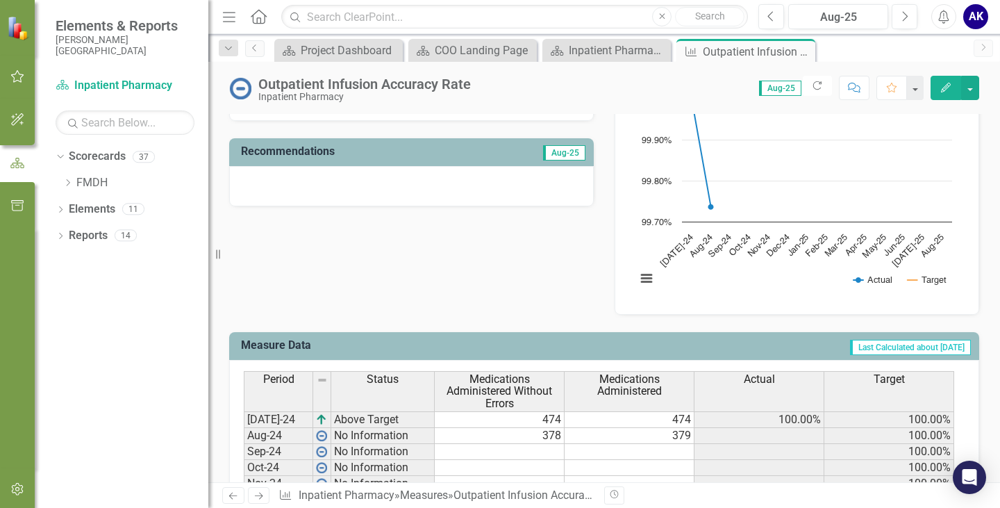
scroll to position [556, 0]
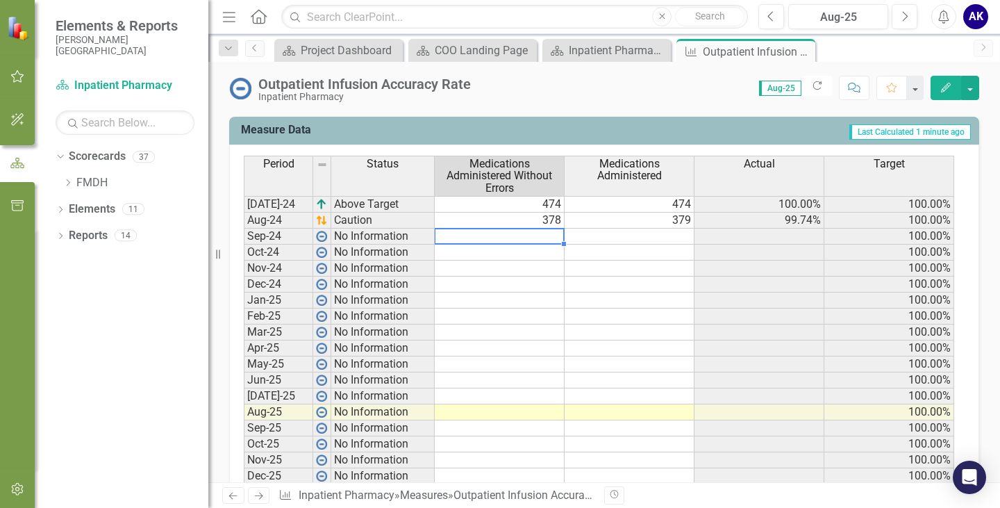
click at [244, 242] on div "Period Status Medications Administered Without Errors Medications Administered …" at bounding box center [244, 368] width 0 height 424
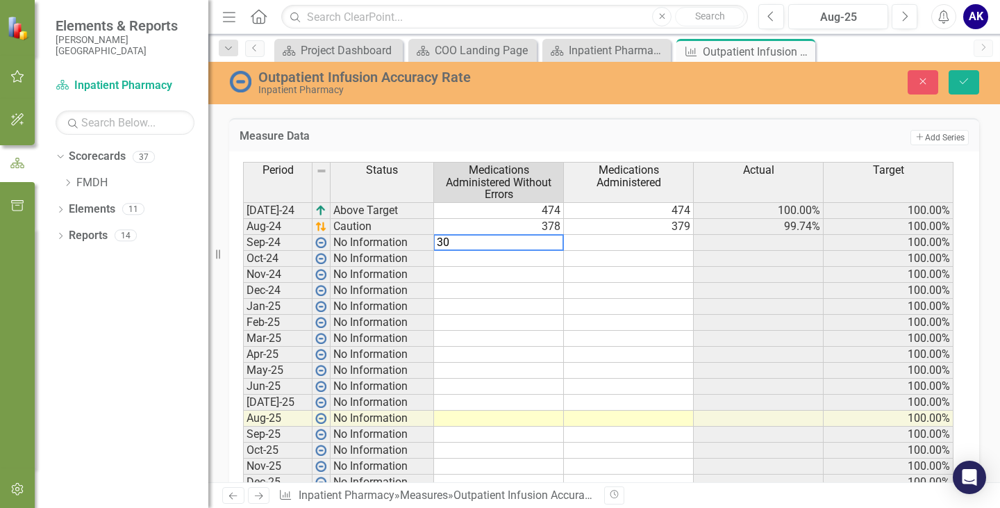
type textarea "302"
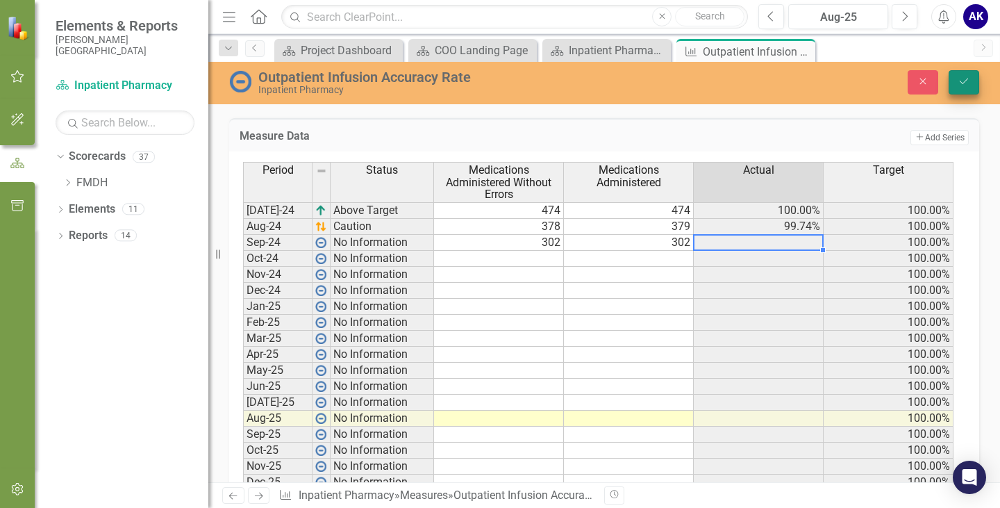
type textarea "302"
click at [967, 81] on icon "Save" at bounding box center [964, 81] width 12 height 10
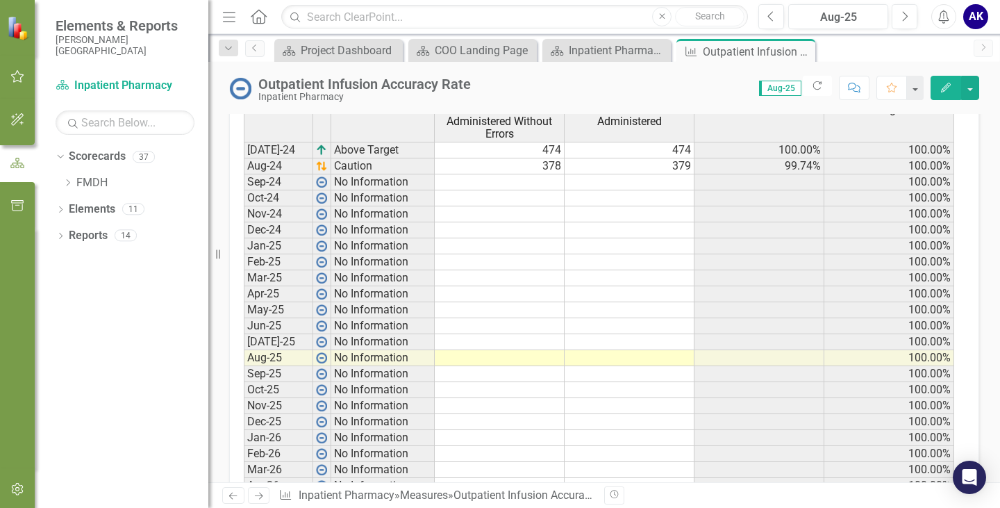
scroll to position [625, 0]
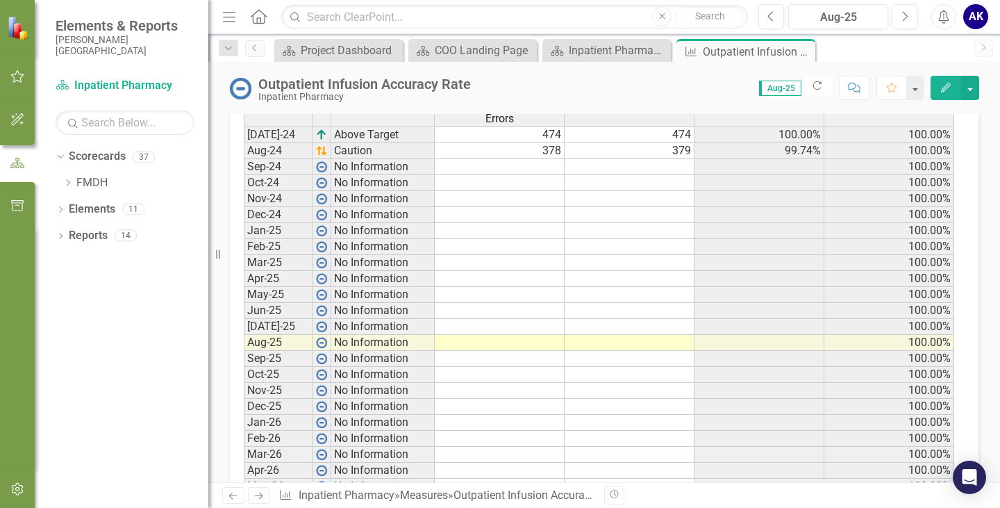
click at [543, 332] on td at bounding box center [500, 327] width 130 height 16
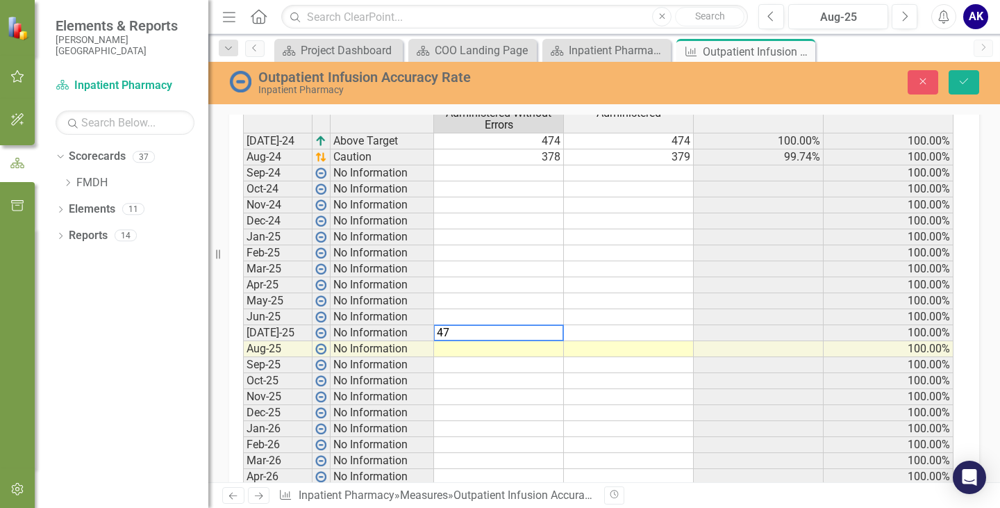
scroll to position [631, 0]
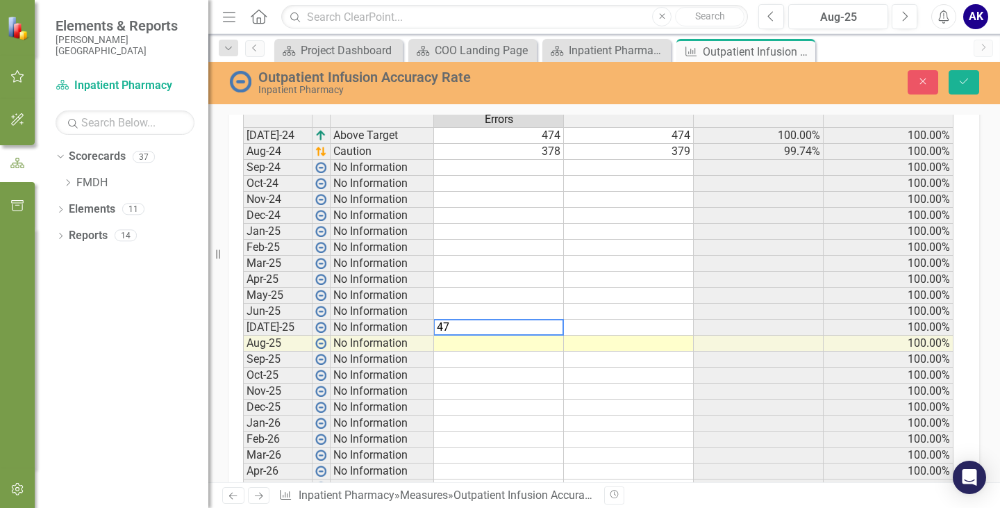
type textarea "474"
click at [543, 342] on td at bounding box center [499, 343] width 130 height 16
type textarea "378"
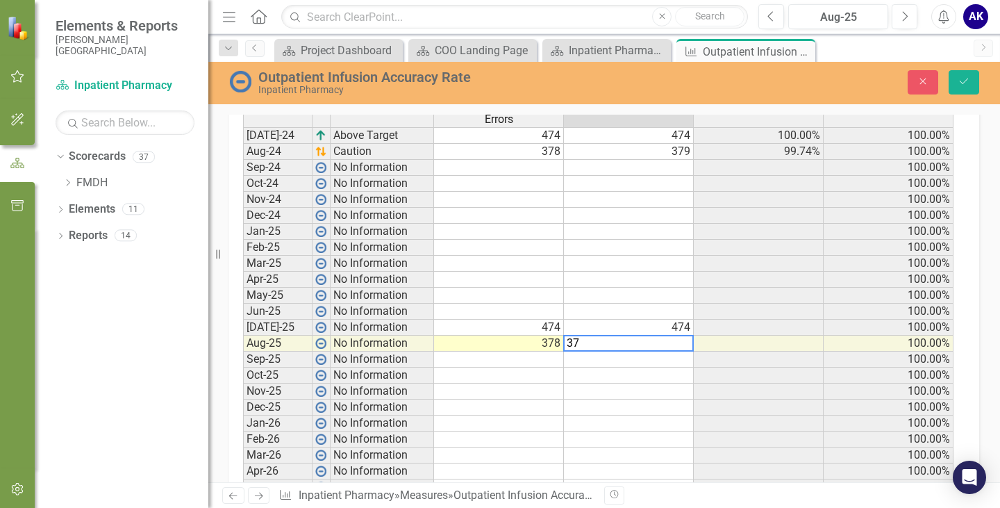
type textarea "379"
click at [547, 135] on td "474" at bounding box center [499, 135] width 130 height 17
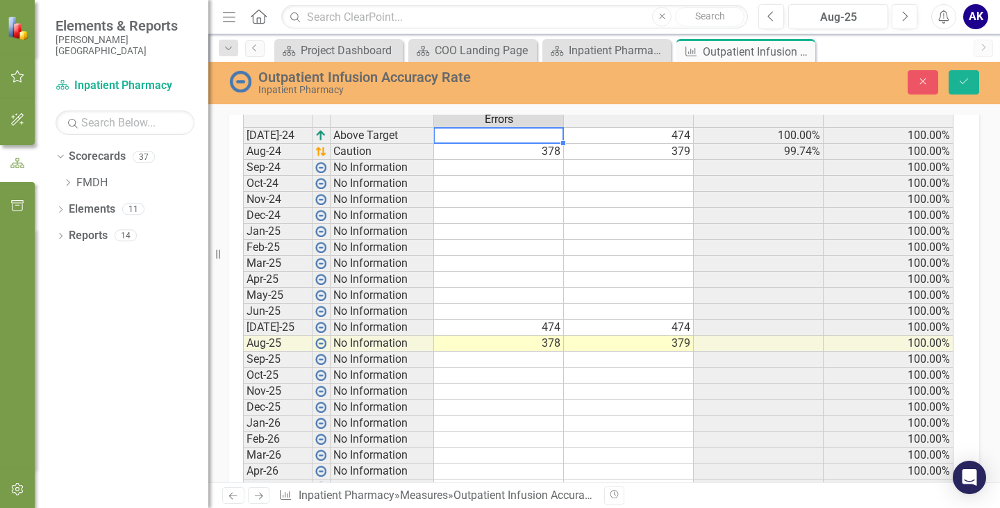
click at [552, 150] on td "378" at bounding box center [499, 152] width 130 height 16
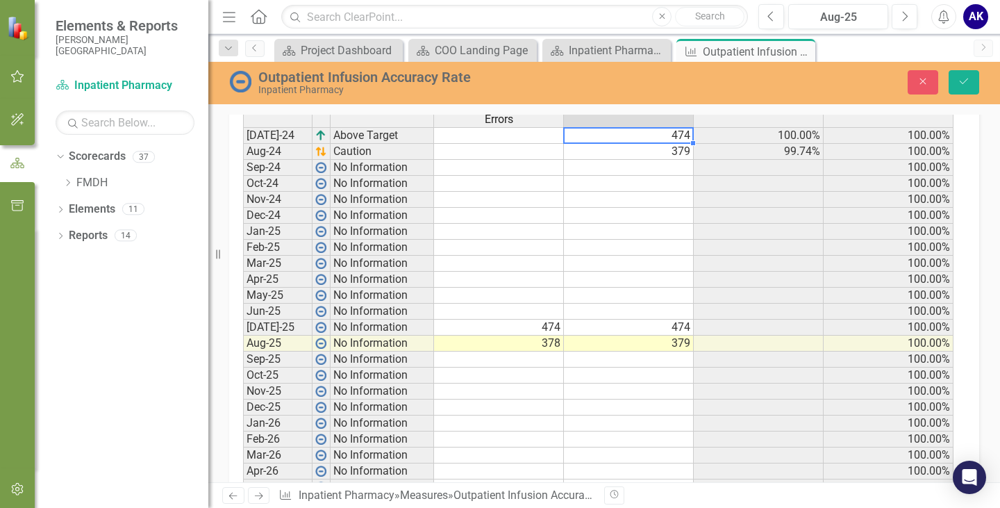
click at [651, 137] on td "474" at bounding box center [629, 135] width 130 height 17
click at [667, 149] on td "379" at bounding box center [629, 152] width 130 height 16
click at [526, 360] on td at bounding box center [499, 359] width 130 height 16
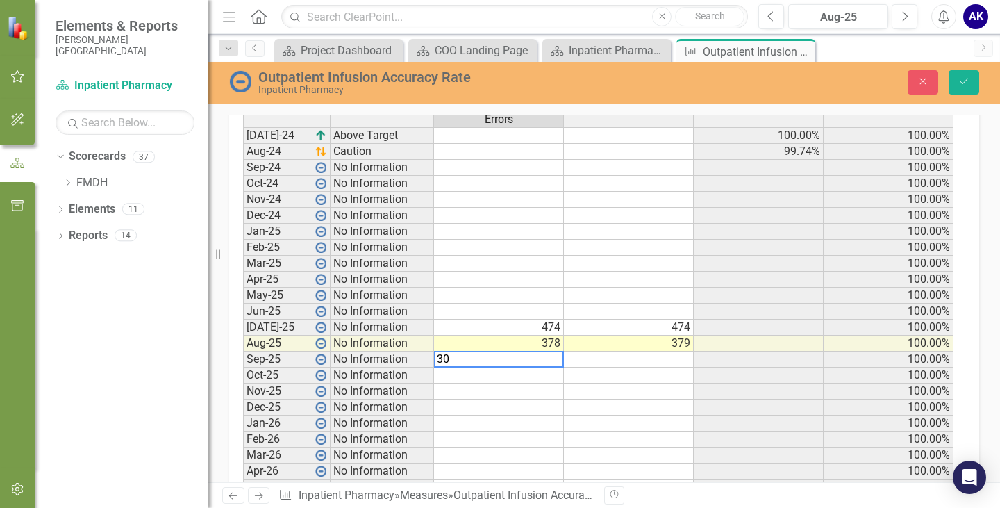
type textarea "302"
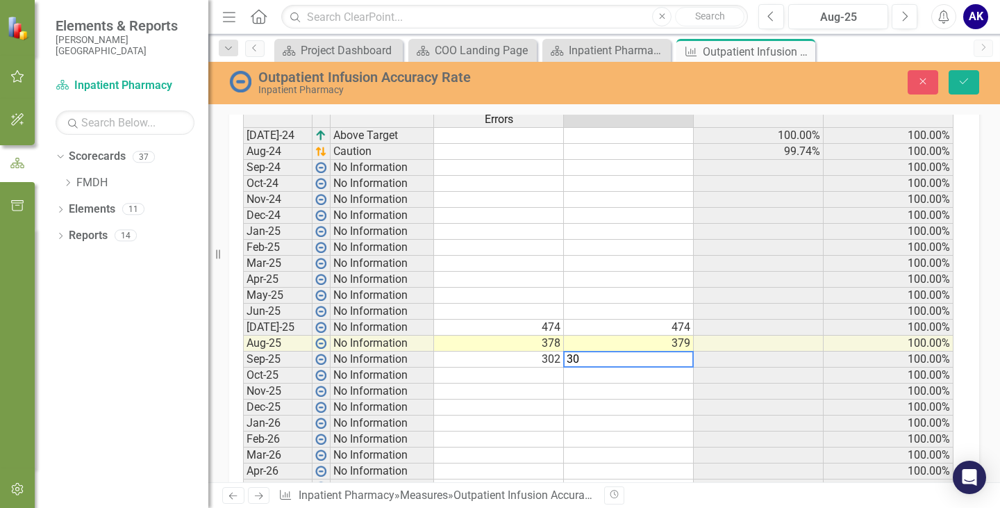
type textarea "302"
click at [964, 74] on button "Save" at bounding box center [964, 82] width 31 height 24
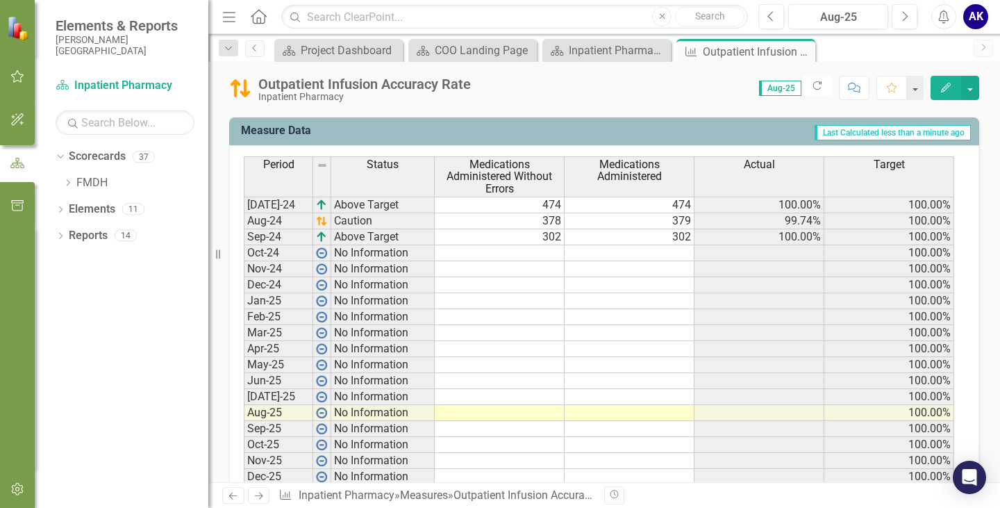
scroll to position [549, 0]
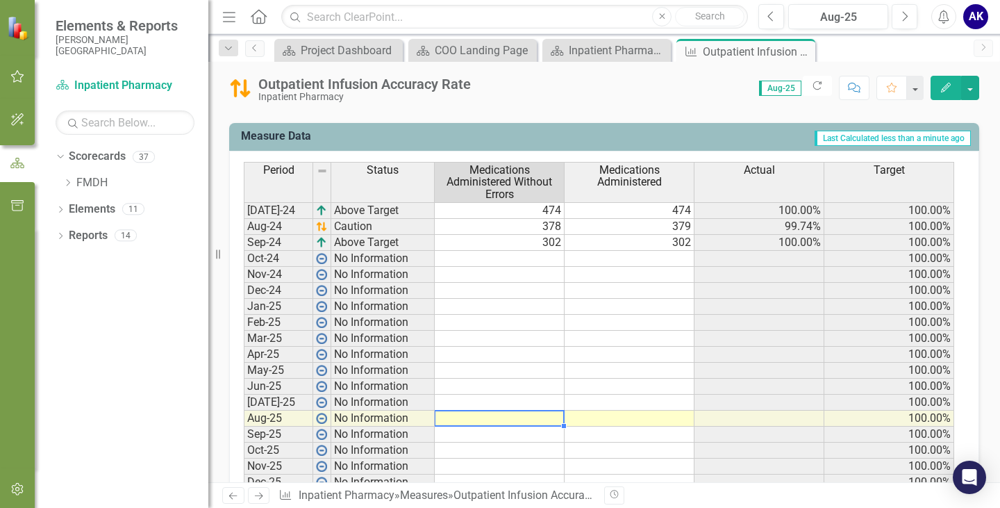
click at [532, 416] on td at bounding box center [500, 418] width 130 height 16
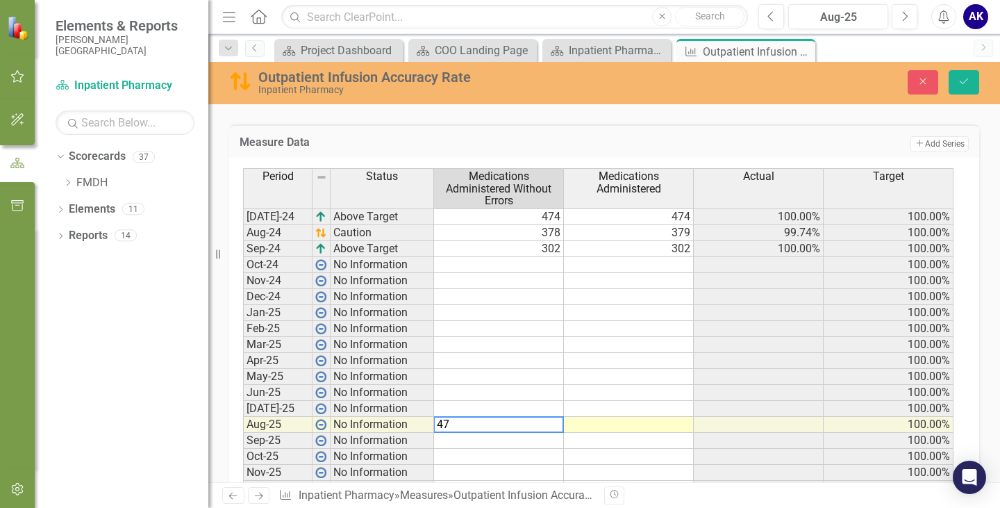
type textarea "474"
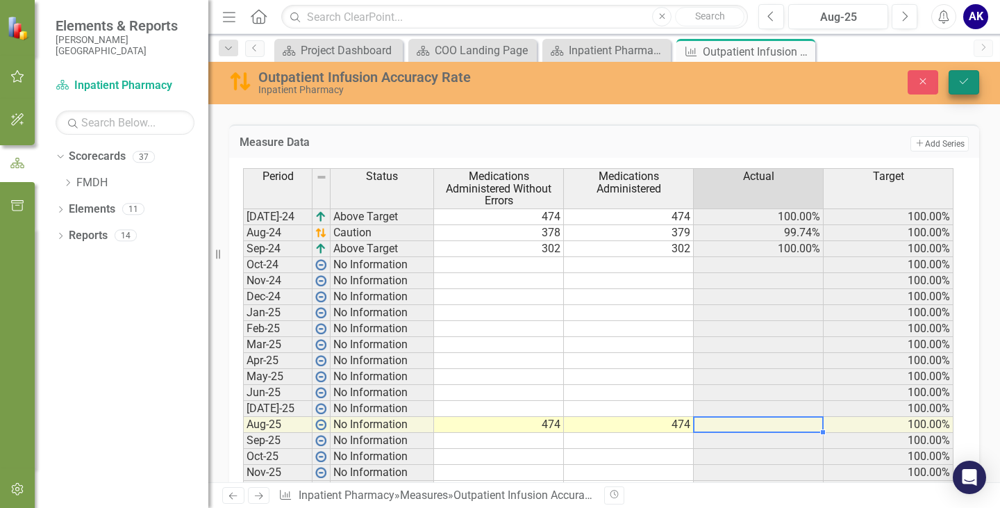
type textarea "474"
click at [967, 80] on icon "submit" at bounding box center [964, 81] width 8 height 6
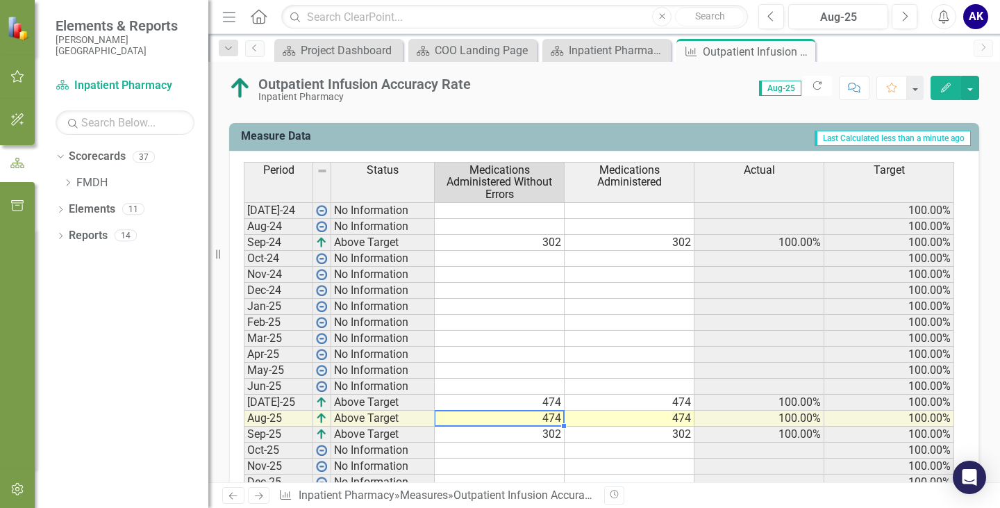
click at [555, 419] on td "474" at bounding box center [500, 418] width 130 height 16
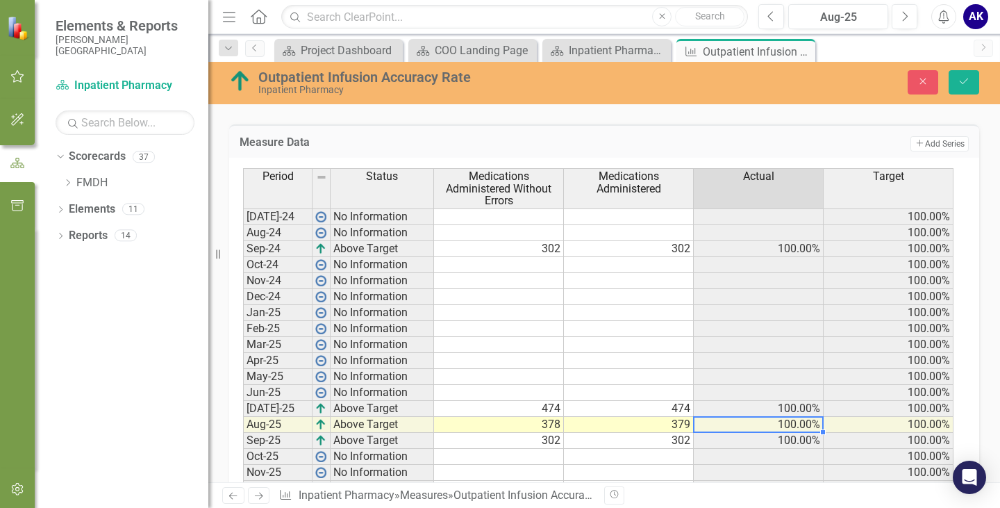
type textarea "379"
click at [549, 248] on td "302" at bounding box center [499, 249] width 130 height 16
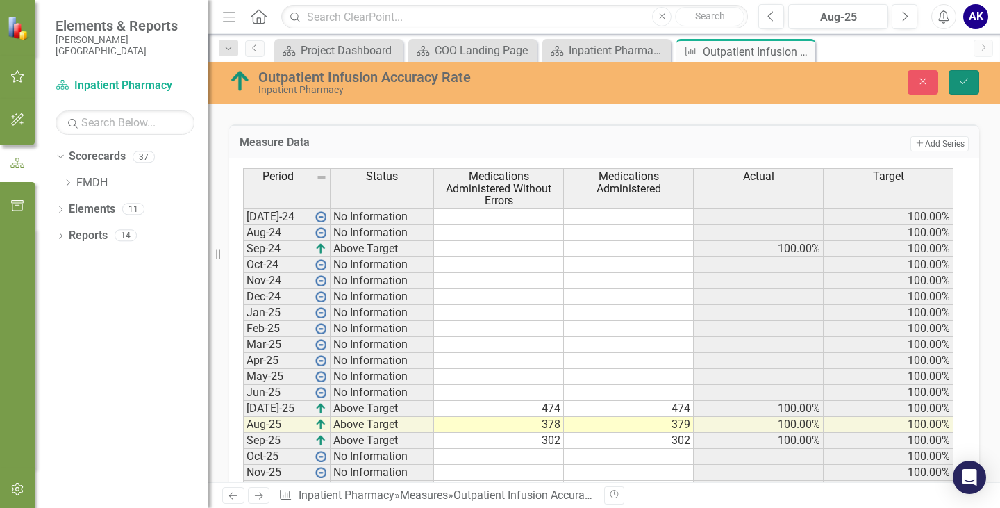
click at [965, 76] on icon "Save" at bounding box center [964, 81] width 12 height 10
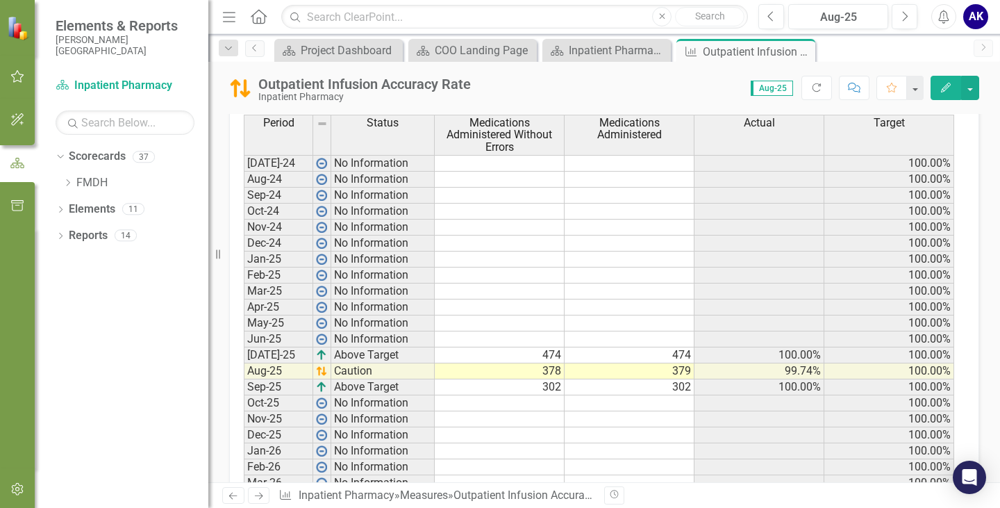
scroll to position [625, 0]
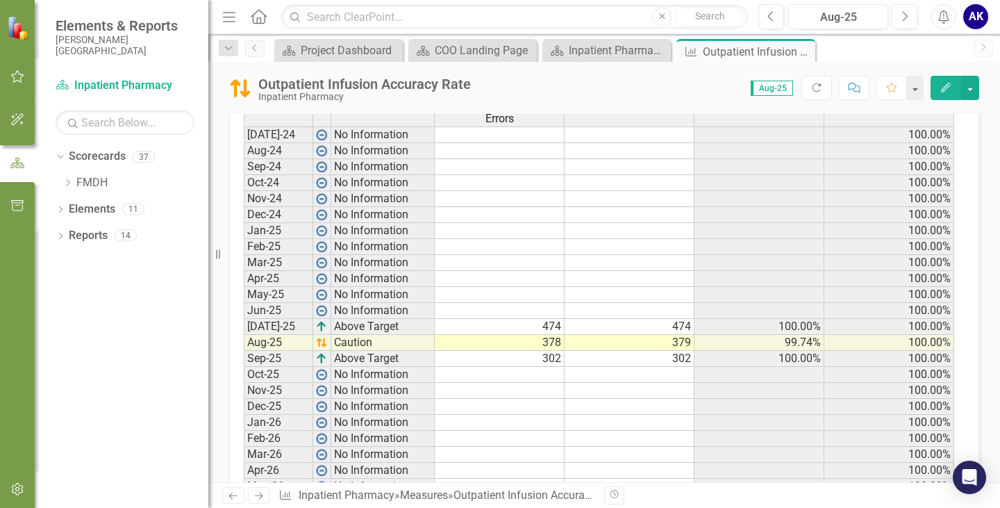
click at [702, 405] on td at bounding box center [759, 407] width 130 height 16
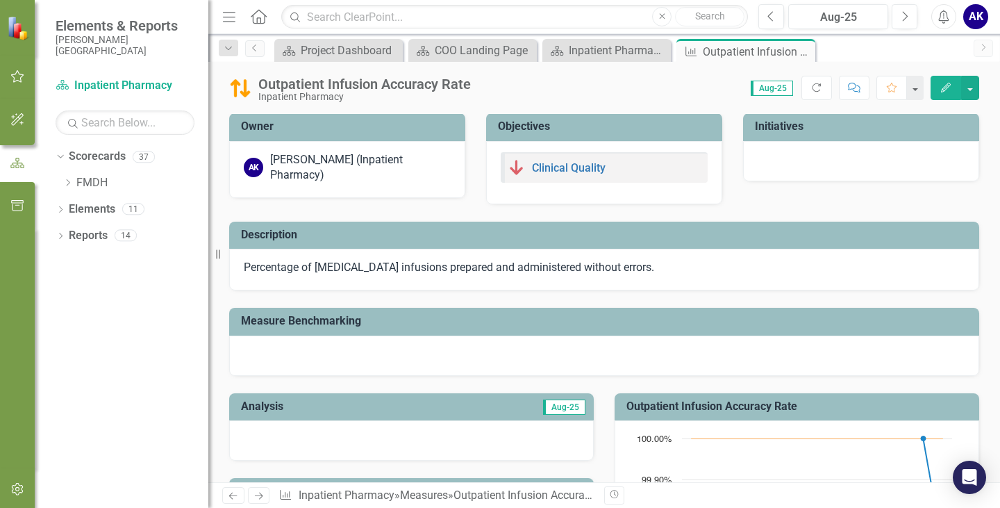
scroll to position [0, 0]
drag, startPoint x: 801, startPoint y: 52, endPoint x: 788, endPoint y: 57, distance: 14.1
click at [0, 0] on icon at bounding box center [0, 0] width 0 height 0
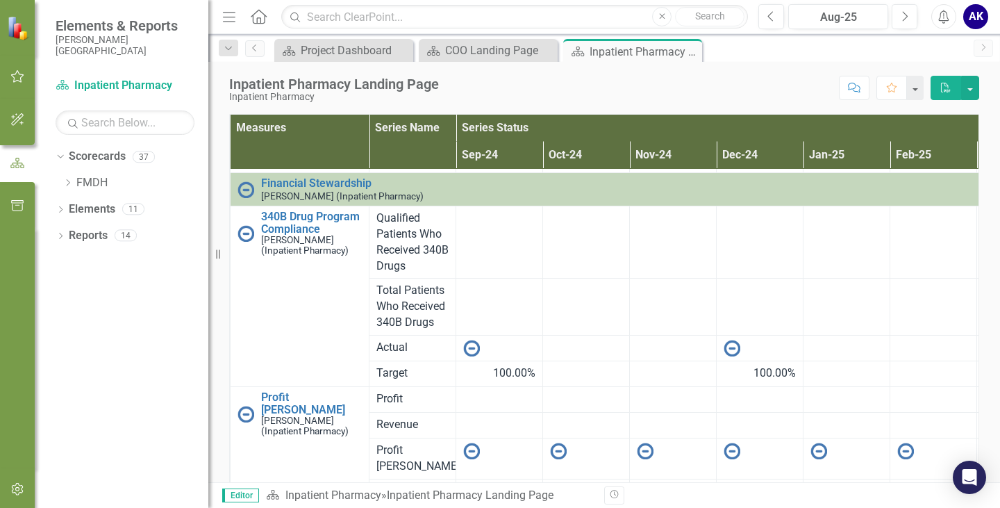
scroll to position [855, 0]
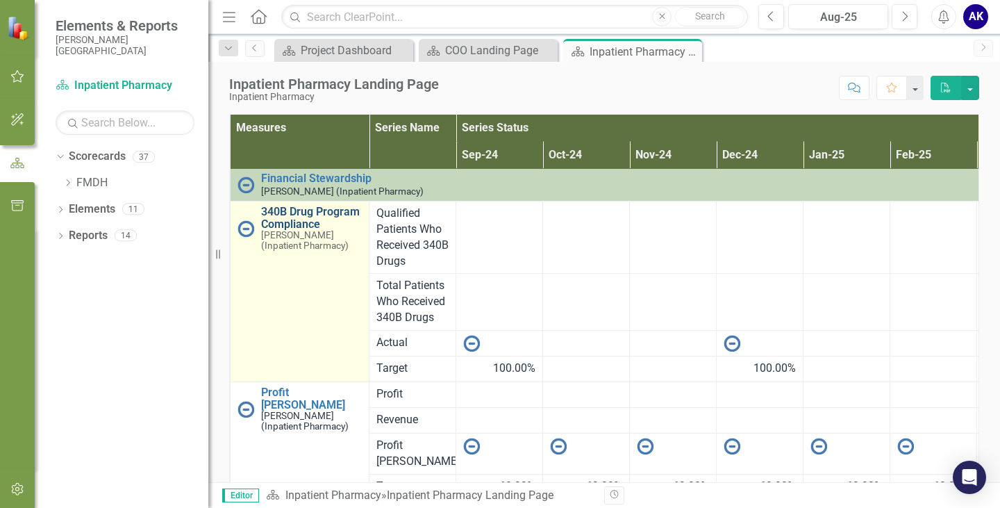
click at [294, 216] on link "340B Drug Program Compliance" at bounding box center [311, 218] width 101 height 24
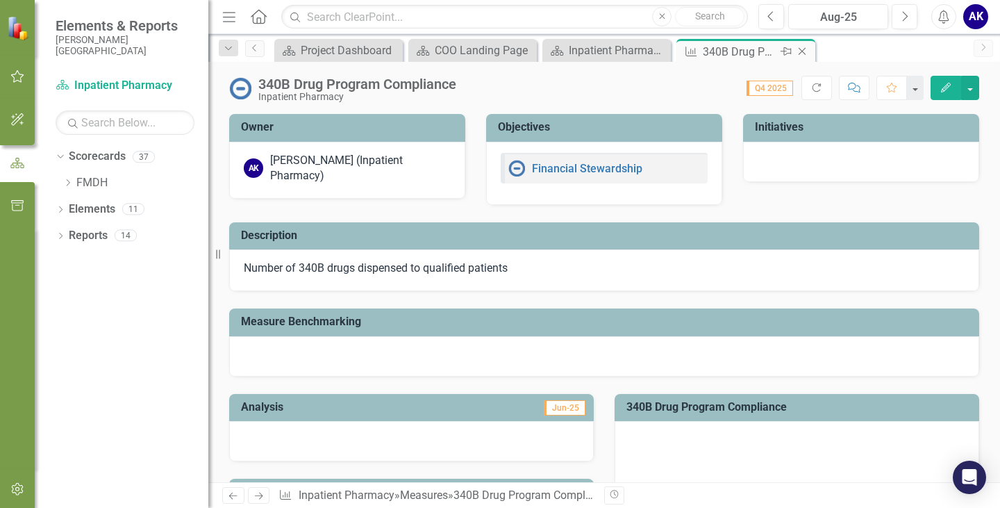
click at [802, 52] on icon "Close" at bounding box center [802, 51] width 14 height 11
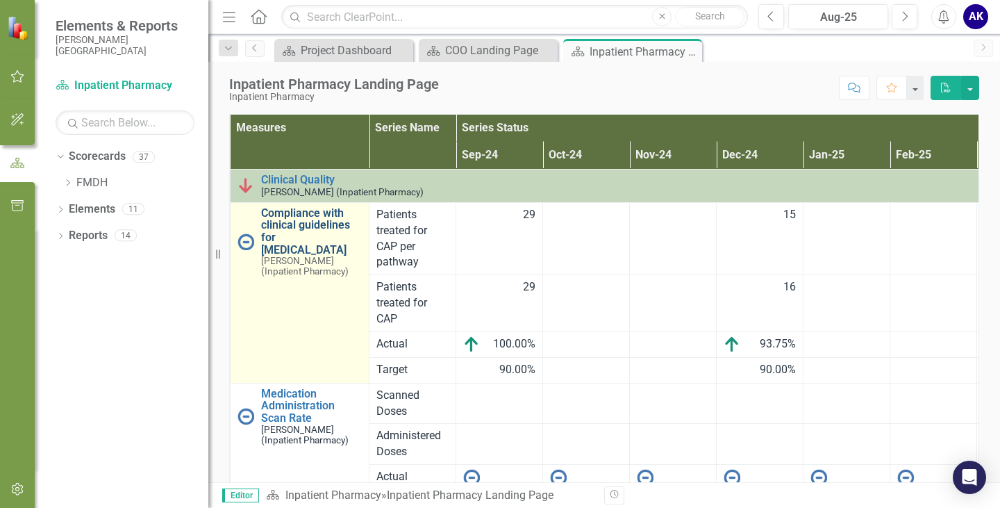
click at [312, 225] on link "Compliance with clinical guidelines for [MEDICAL_DATA]" at bounding box center [311, 231] width 101 height 49
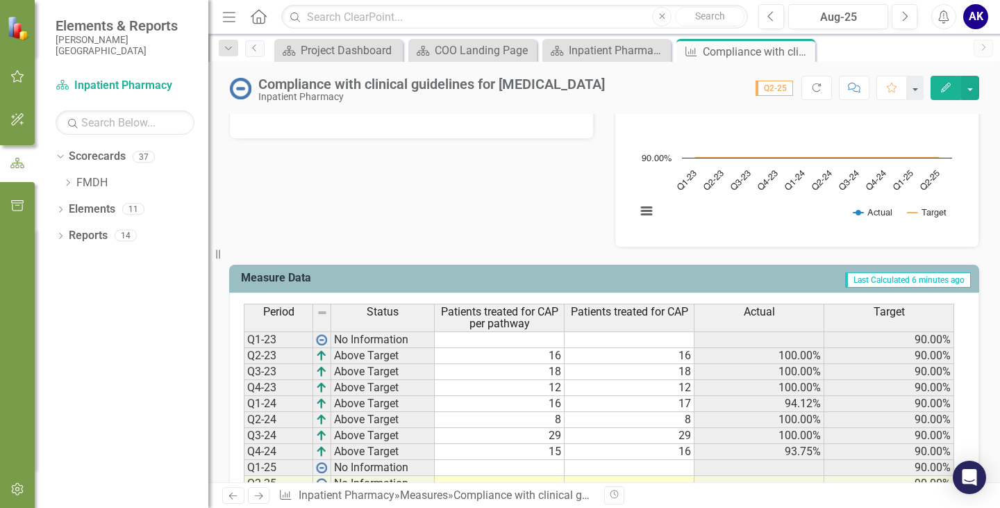
scroll to position [486, 0]
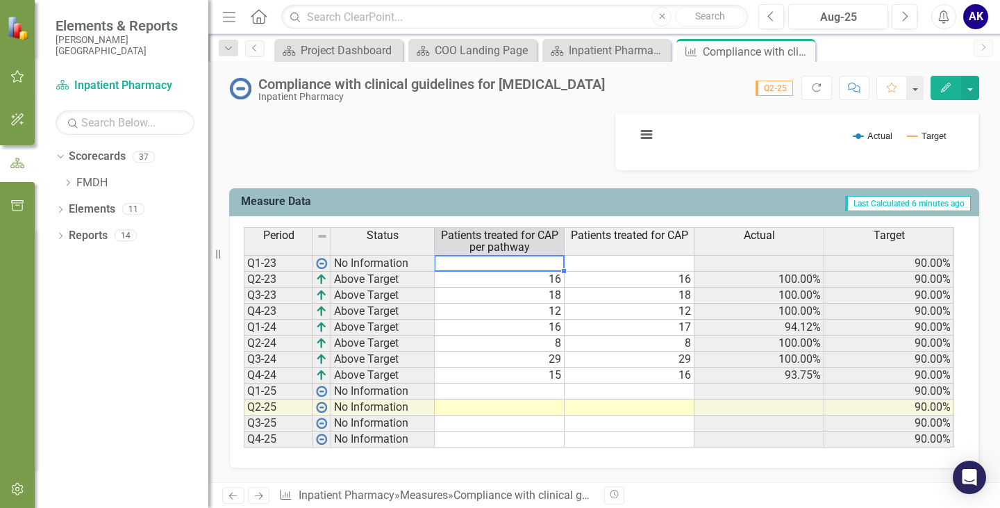
click at [558, 272] on td at bounding box center [500, 263] width 130 height 17
type textarea "0"
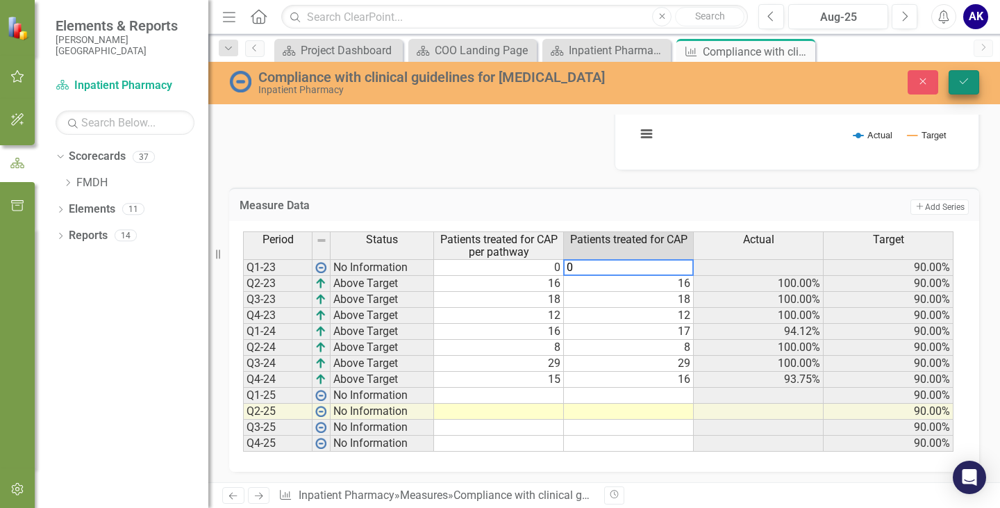
type textarea "0"
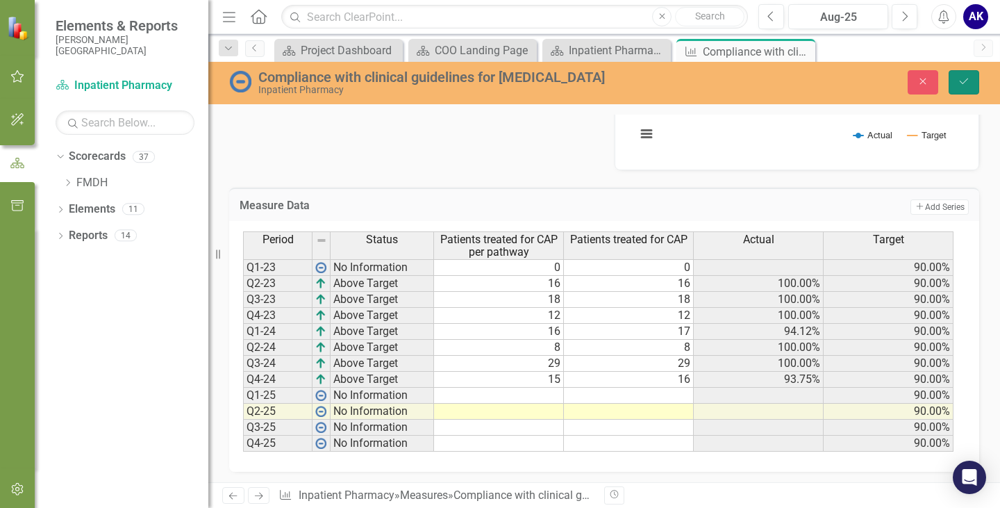
click at [969, 88] on button "Save" at bounding box center [964, 82] width 31 height 24
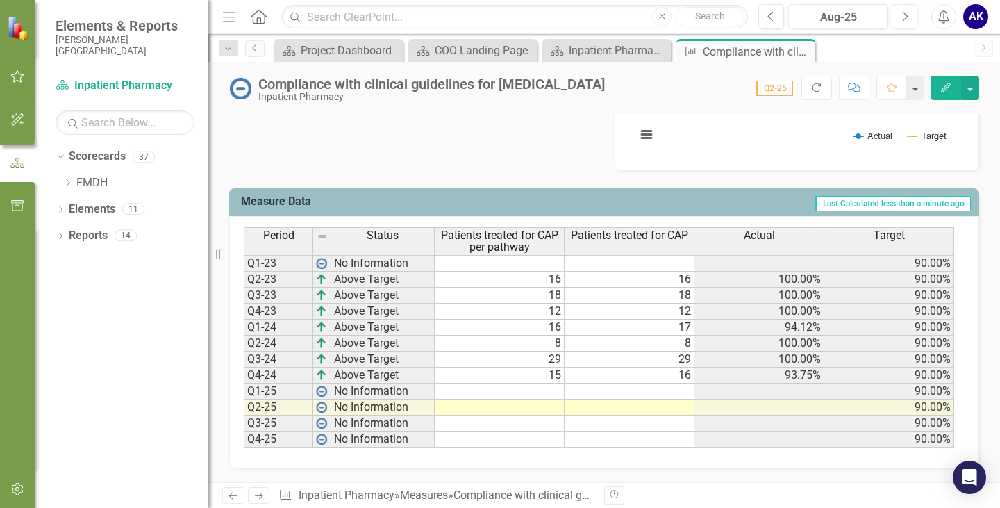
scroll to position [496, 0]
click at [552, 394] on td at bounding box center [500, 391] width 130 height 16
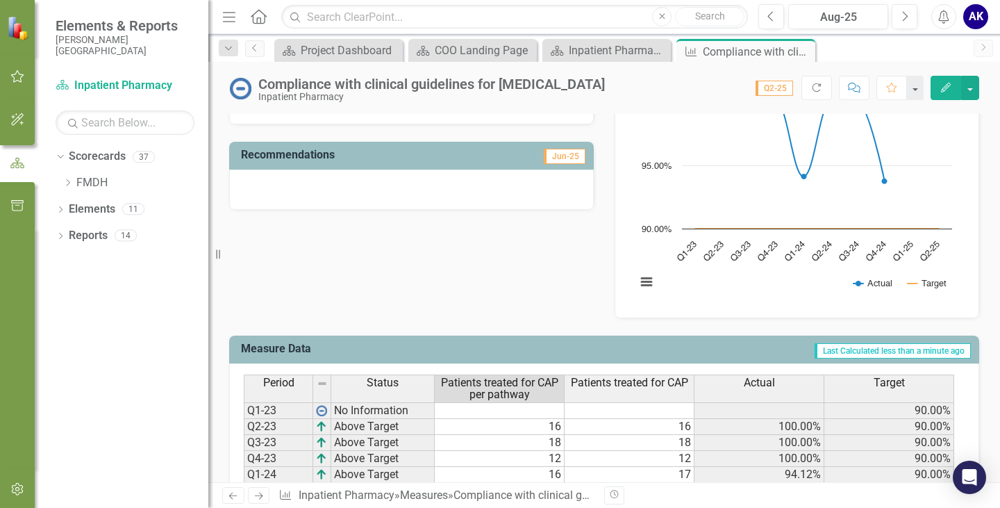
scroll to position [287, 0]
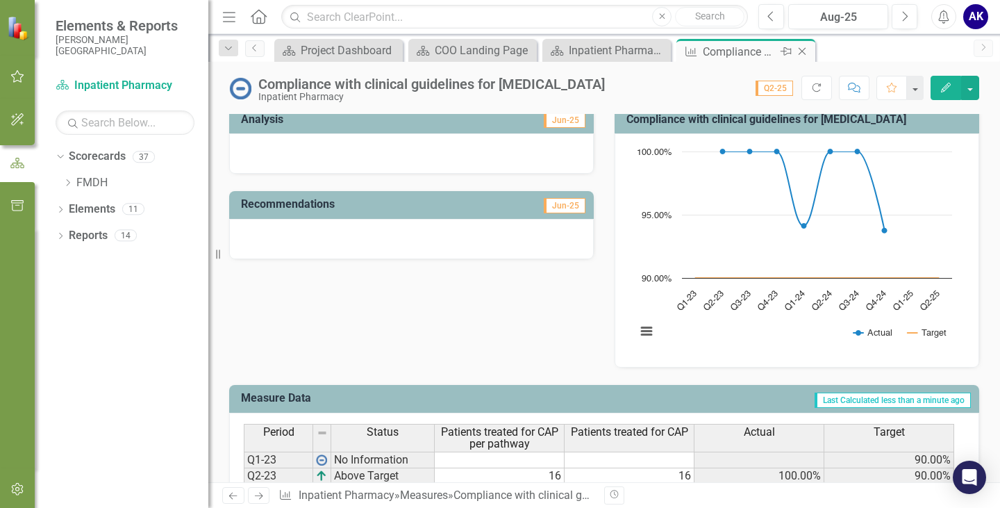
click at [801, 52] on icon "Close" at bounding box center [802, 51] width 14 height 11
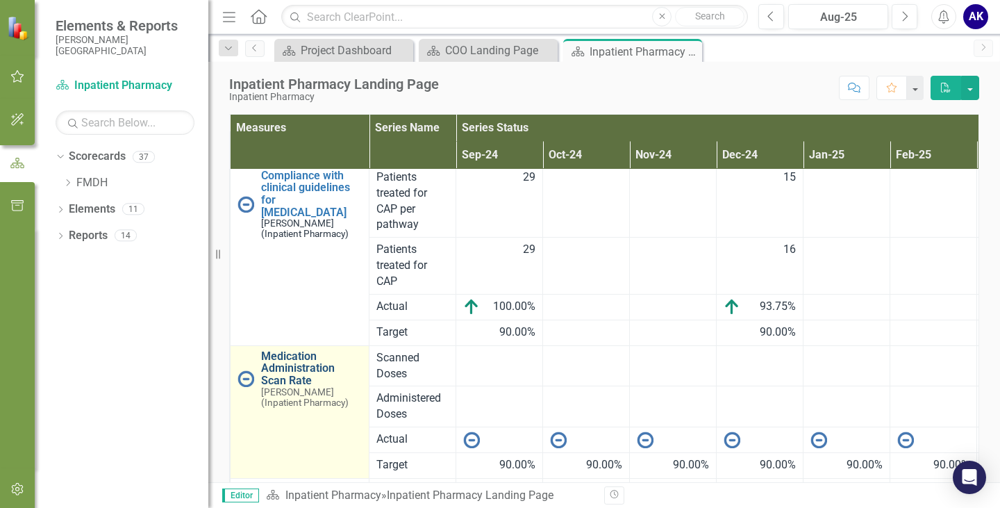
scroll to position [69, 0]
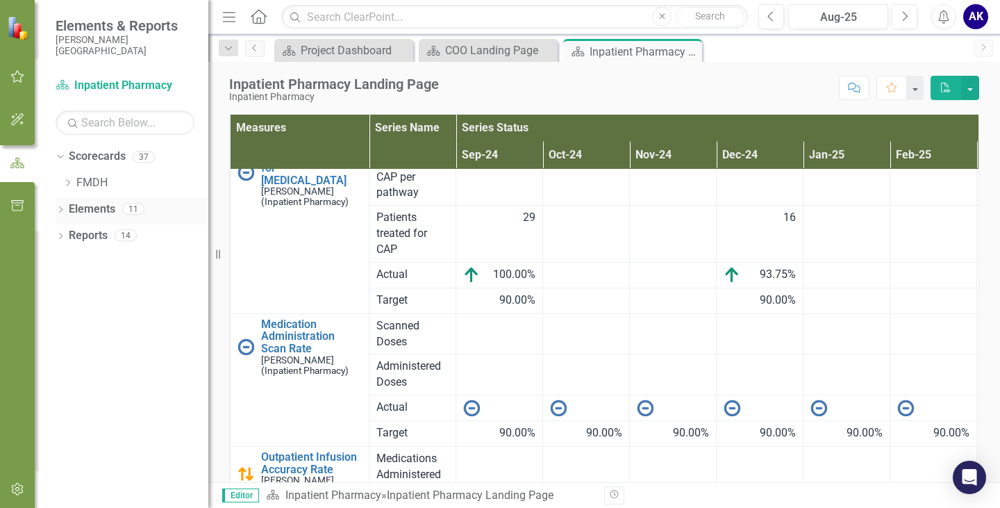
click at [60, 210] on icon "Dropdown" at bounding box center [61, 211] width 10 height 8
click at [66, 242] on div "Dropdown" at bounding box center [67, 237] width 10 height 12
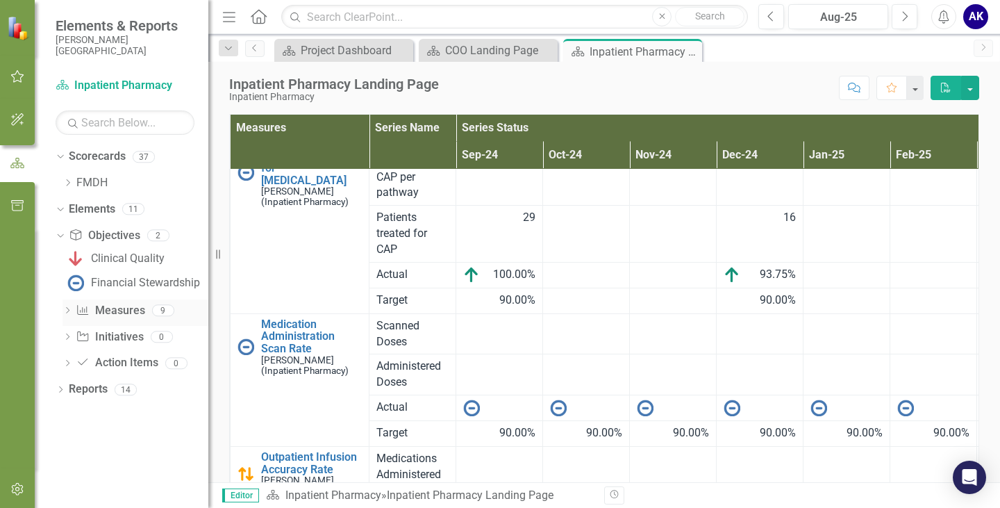
click at [67, 316] on div "Dropdown" at bounding box center [67, 312] width 10 height 12
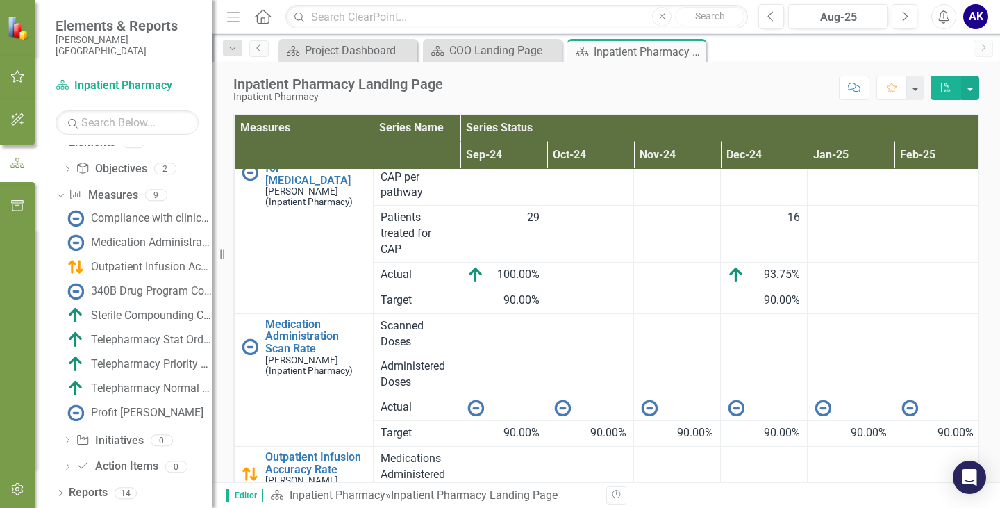
scroll to position [56, 0]
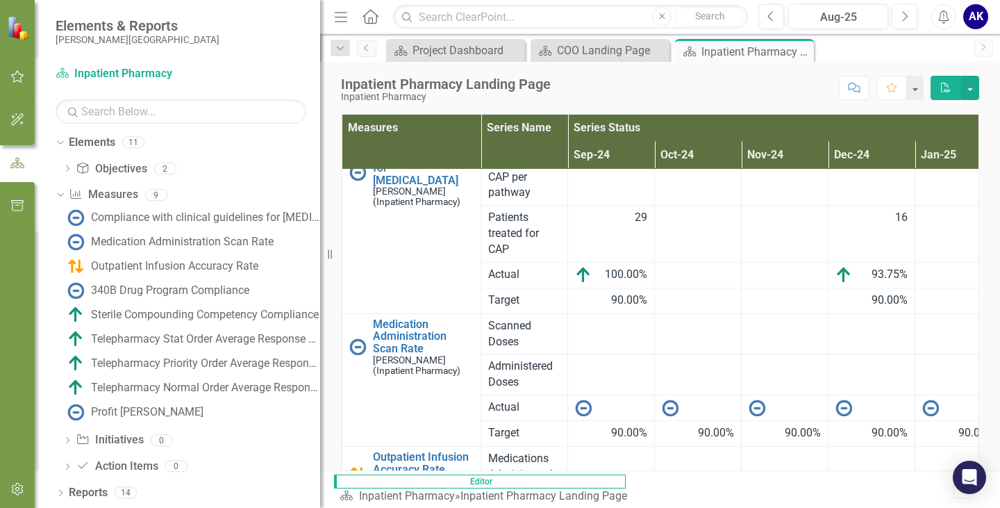
drag, startPoint x: 212, startPoint y: 238, endPoint x: 320, endPoint y: 250, distance: 108.3
click at [320, 250] on div "Resize" at bounding box center [325, 254] width 11 height 508
click at [140, 344] on div "Telepharmacy Stat Order Average Response Time" at bounding box center [205, 339] width 229 height 12
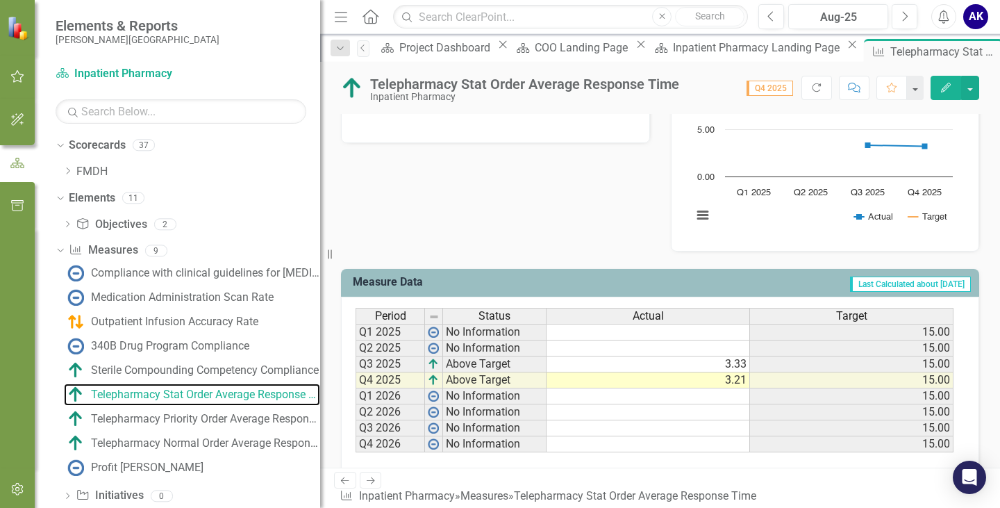
scroll to position [408, 0]
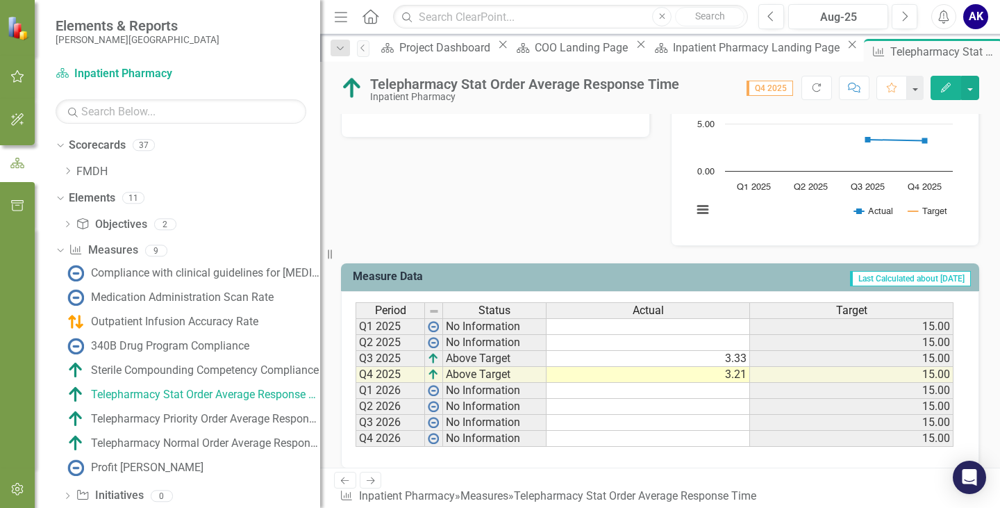
click at [565, 226] on div "Analysis Jun-25 Recommendations Jun-25 Telepharmacy Stat Order Average Response…" at bounding box center [660, 106] width 659 height 279
click at [144, 413] on div "Telepharmacy Priority Order Average Response Time" at bounding box center [205, 418] width 229 height 12
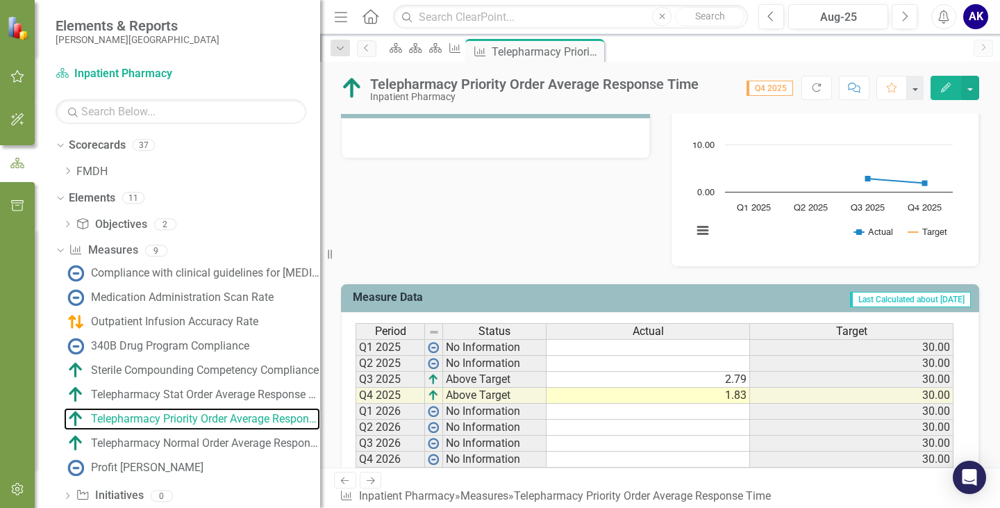
scroll to position [408, 0]
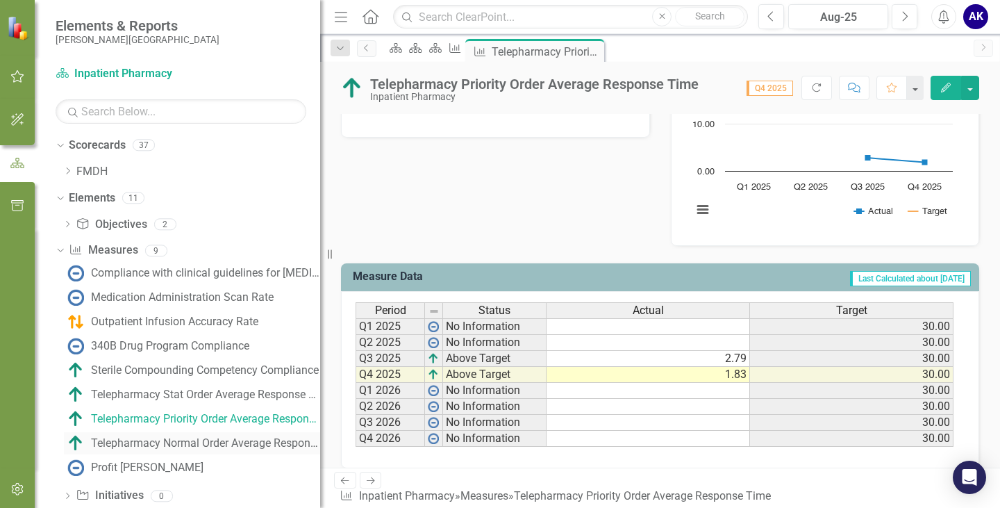
drag, startPoint x: 228, startPoint y: 445, endPoint x: 274, endPoint y: 434, distance: 46.5
click at [228, 445] on div "Telepharmacy Normal Order Average Response Time" at bounding box center [205, 443] width 229 height 12
